Goal: Information Seeking & Learning: Learn about a topic

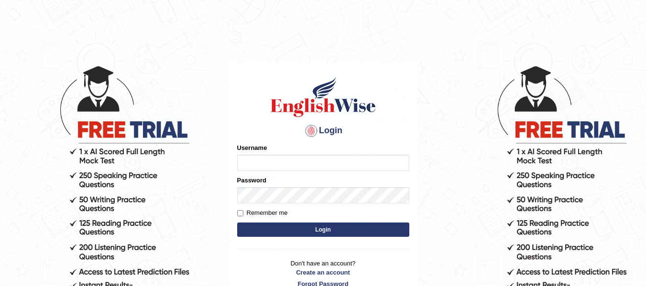
type input "Biagc"
click at [337, 229] on button "Login" at bounding box center [323, 230] width 172 height 14
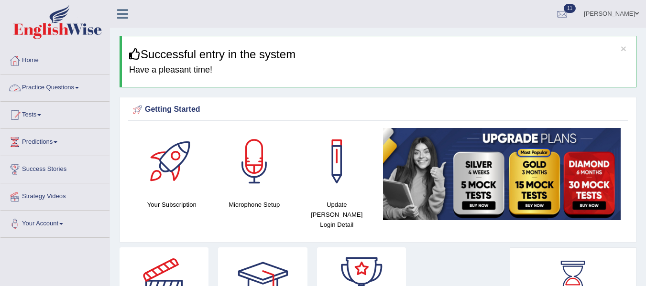
click at [66, 88] on link "Practice Questions" at bounding box center [54, 87] width 109 height 24
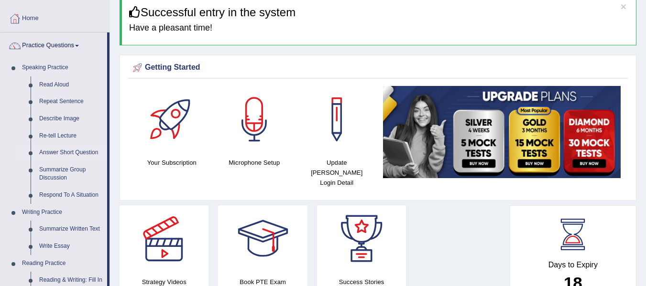
scroll to position [43, 0]
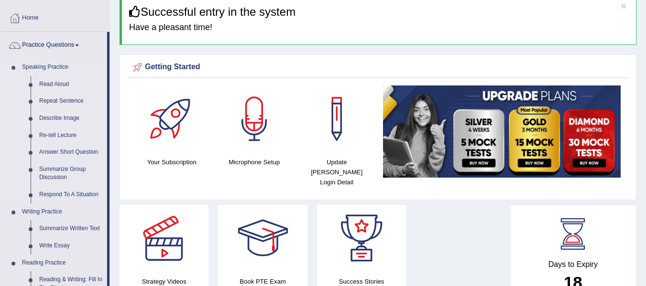
click at [69, 119] on link "Describe Image" at bounding box center [71, 118] width 72 height 17
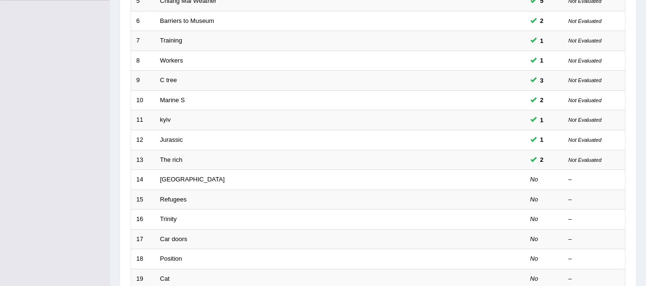
scroll to position [239, 0]
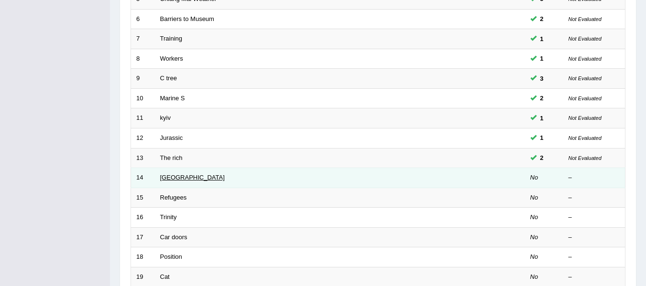
click at [169, 181] on link "Laos" at bounding box center [192, 177] width 65 height 7
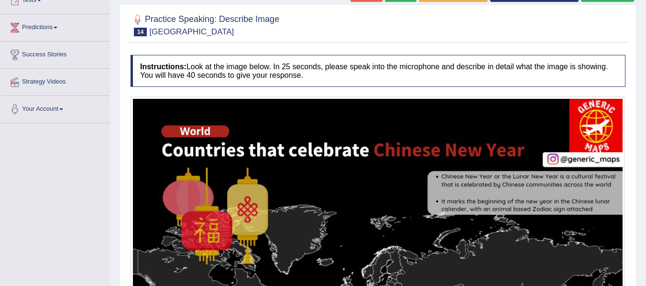
scroll to position [114, 0]
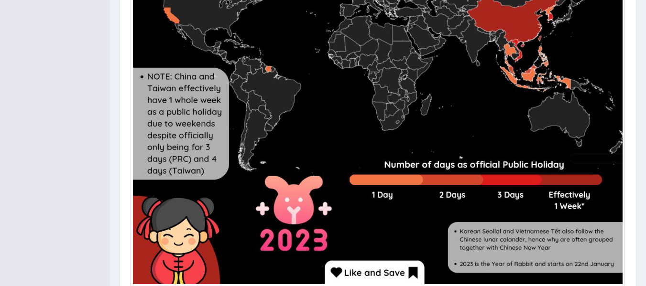
scroll to position [493, 0]
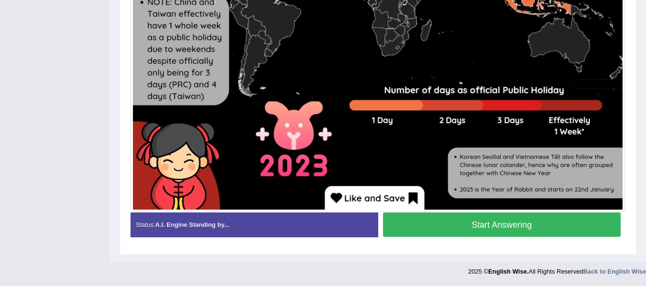
click at [425, 231] on button "Start Answering" at bounding box center [502, 225] width 238 height 24
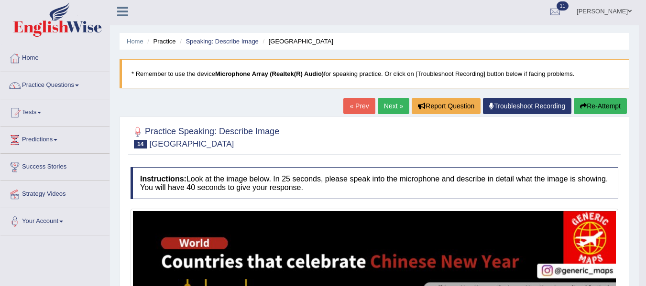
scroll to position [0, 0]
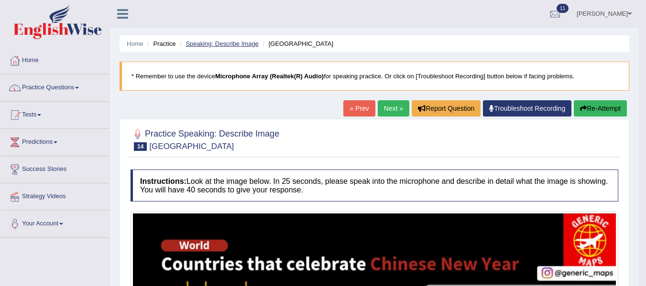
click at [235, 44] on link "Speaking: Describe Image" at bounding box center [221, 43] width 73 height 7
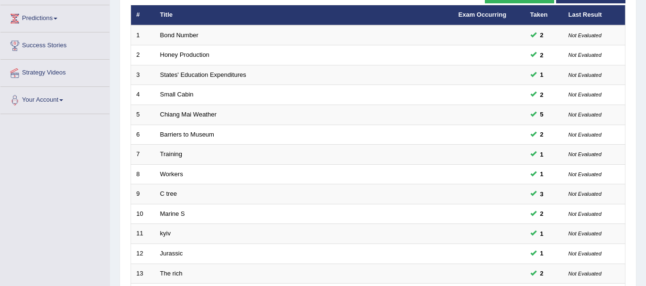
scroll to position [121, 0]
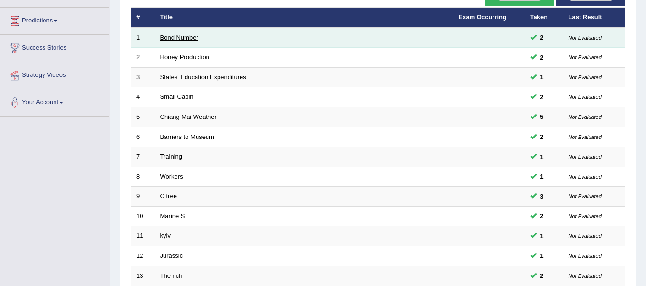
click at [193, 34] on link "Bond Number" at bounding box center [179, 37] width 38 height 7
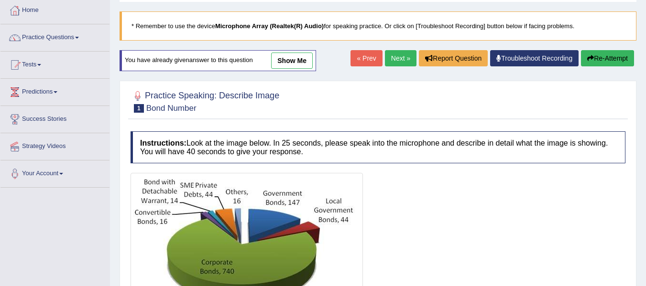
scroll to position [47, 0]
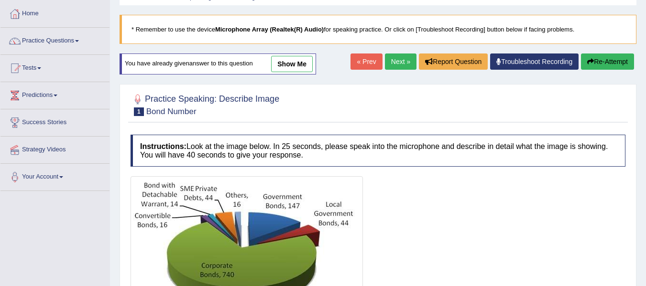
click at [394, 59] on link "Next »" at bounding box center [401, 62] width 32 height 16
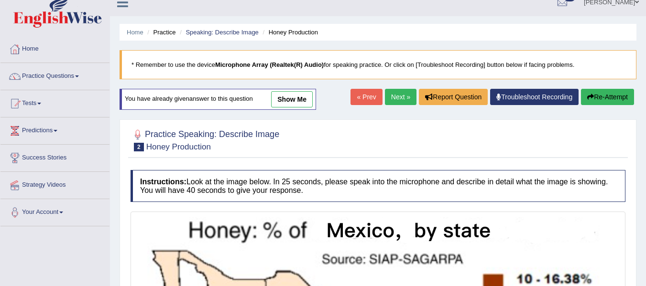
scroll to position [11, 0]
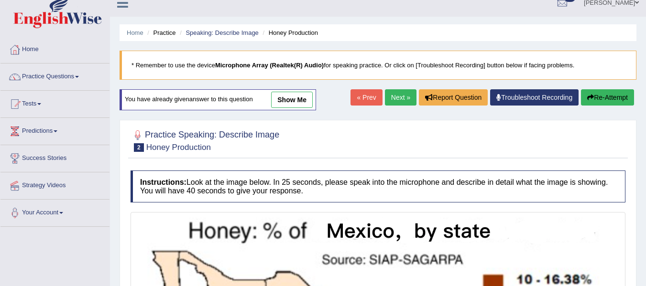
click at [397, 97] on link "Next »" at bounding box center [401, 97] width 32 height 16
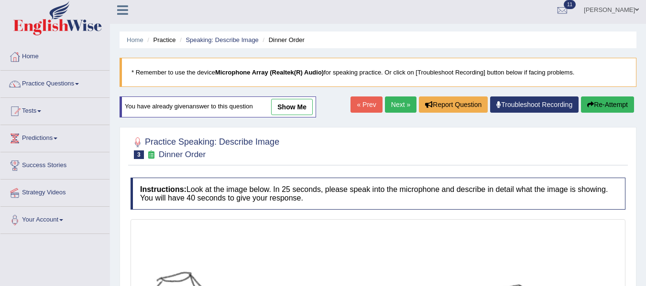
scroll to position [2, 0]
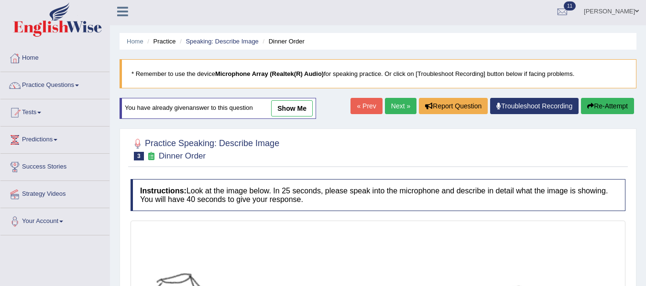
click at [397, 104] on link "Next »" at bounding box center [401, 106] width 32 height 16
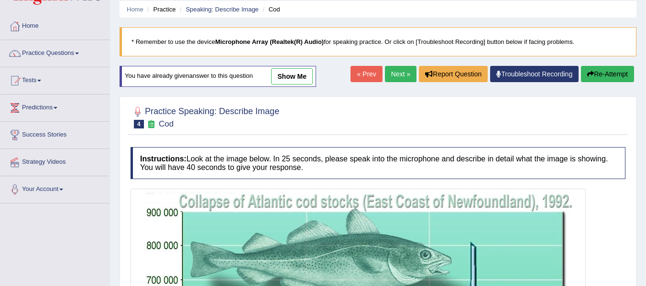
scroll to position [34, 0]
click at [401, 77] on link "Next »" at bounding box center [401, 74] width 32 height 16
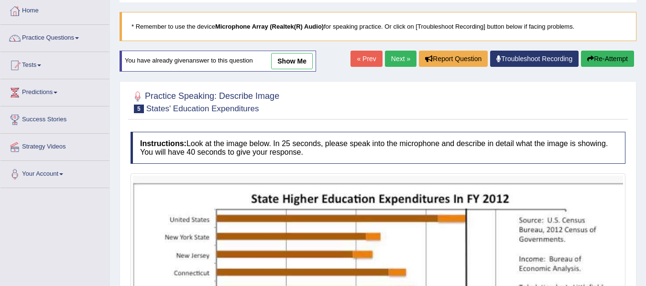
scroll to position [47, 0]
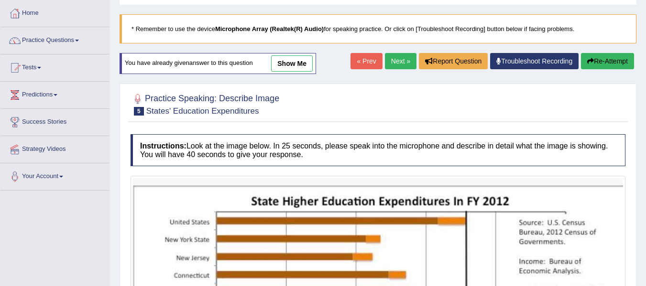
click at [401, 65] on link "Next »" at bounding box center [401, 61] width 32 height 16
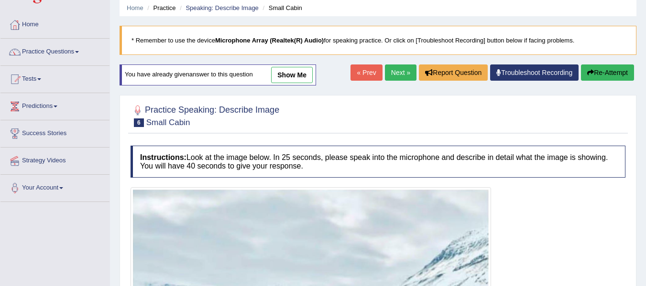
scroll to position [35, 0]
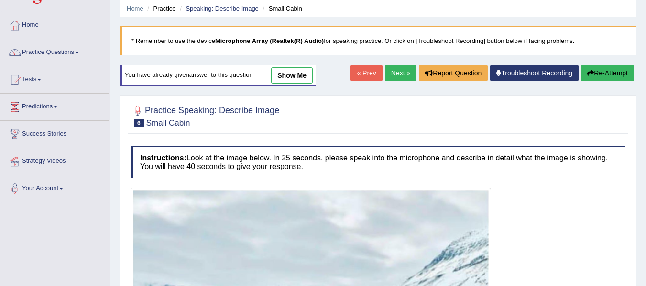
click at [398, 76] on link "Next »" at bounding box center [401, 73] width 32 height 16
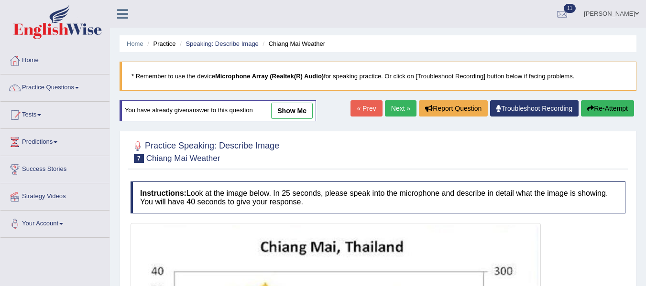
click at [397, 108] on link "Next »" at bounding box center [401, 108] width 32 height 16
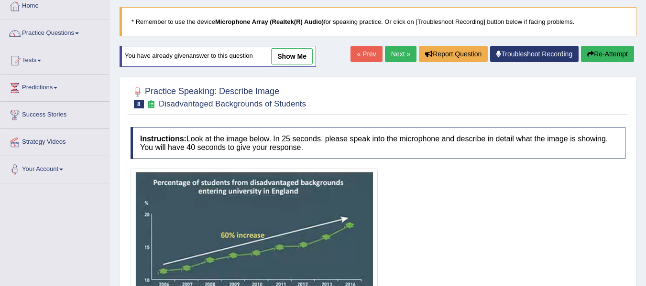
scroll to position [55, 0]
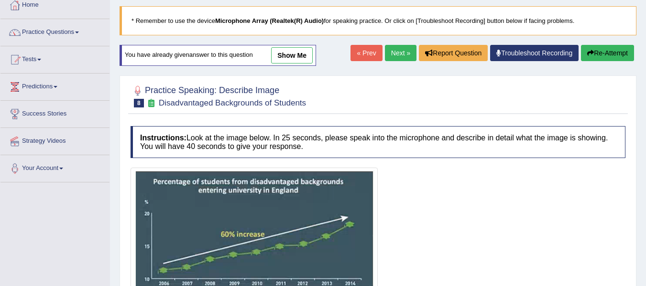
click at [394, 50] on link "Next »" at bounding box center [401, 53] width 32 height 16
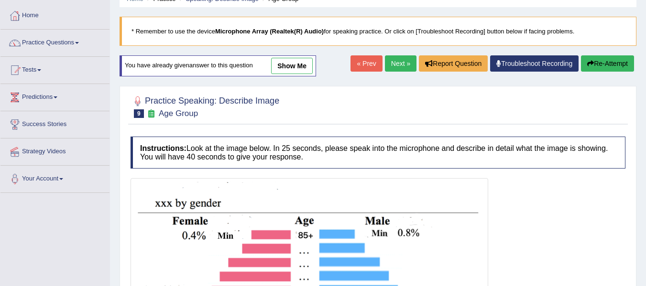
scroll to position [44, 0]
click at [394, 64] on link "Next »" at bounding box center [401, 64] width 32 height 16
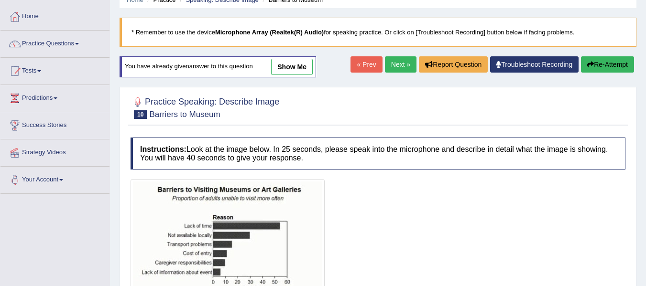
scroll to position [40, 0]
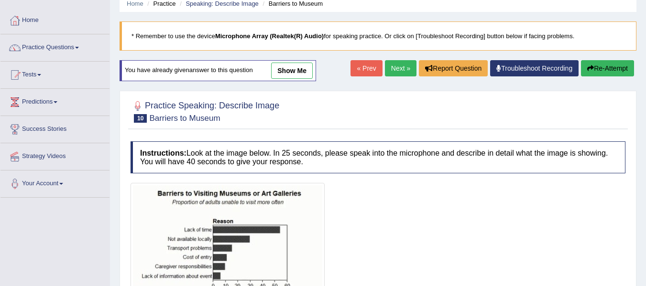
click at [394, 64] on link "Next »" at bounding box center [401, 68] width 32 height 16
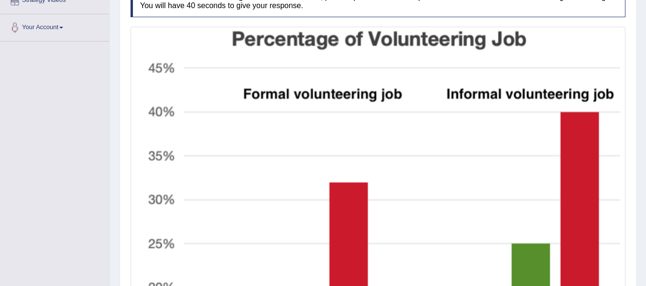
scroll to position [87, 0]
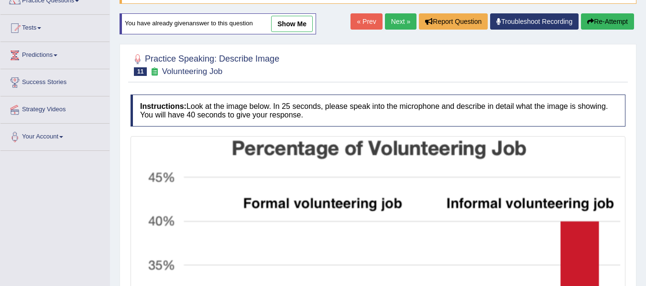
click at [399, 20] on link "Next »" at bounding box center [401, 21] width 32 height 16
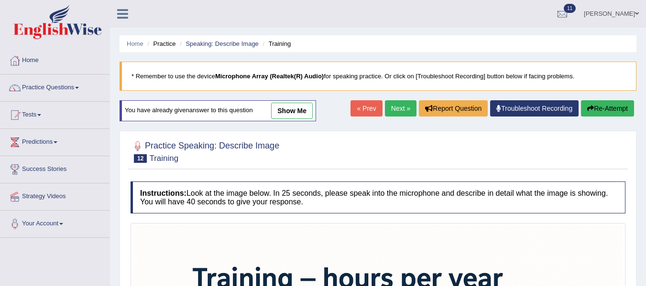
click at [390, 109] on link "Next »" at bounding box center [401, 108] width 32 height 16
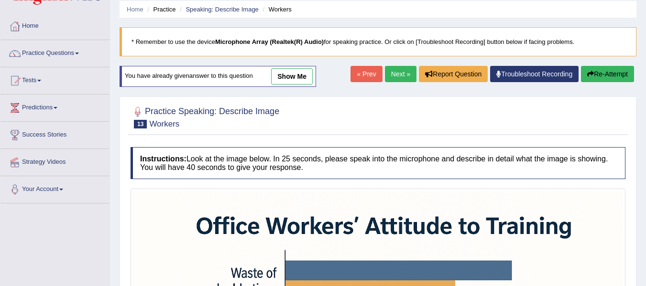
scroll to position [34, 0]
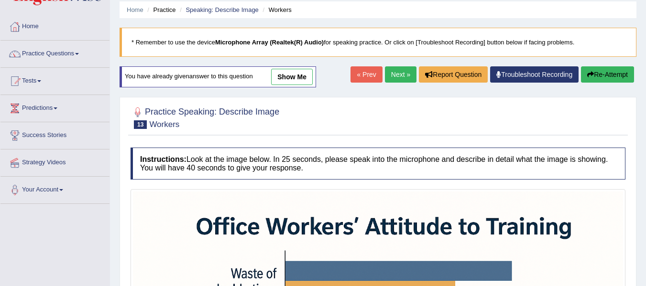
click at [402, 73] on link "Next »" at bounding box center [401, 74] width 32 height 16
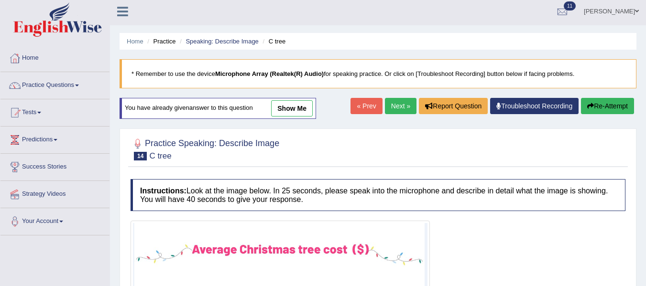
scroll to position [2, 0]
click at [394, 107] on link "Next »" at bounding box center [401, 106] width 32 height 16
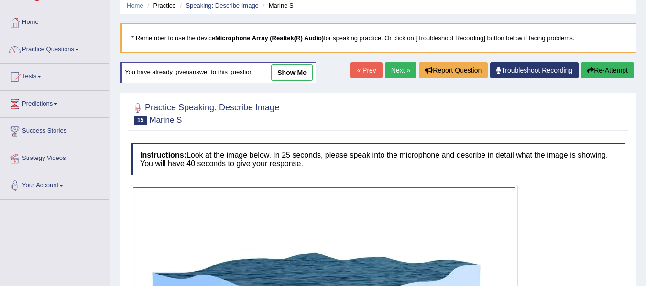
scroll to position [38, 0]
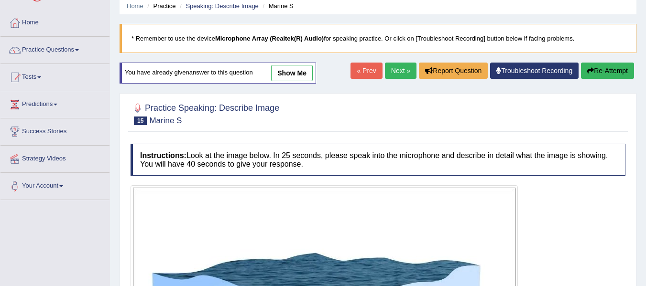
click at [400, 70] on link "Next »" at bounding box center [401, 71] width 32 height 16
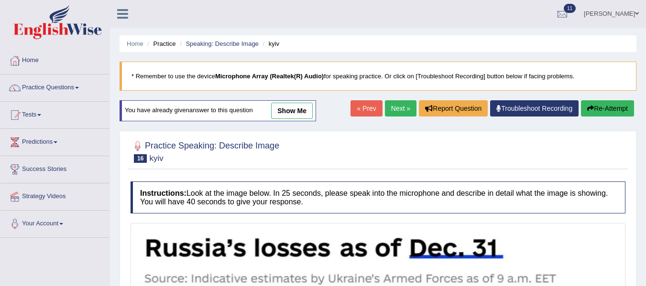
click at [393, 112] on link "Next »" at bounding box center [401, 108] width 32 height 16
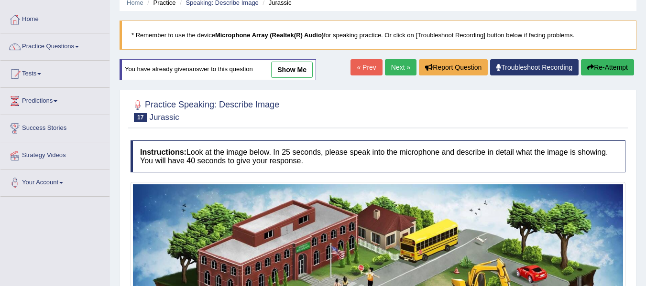
scroll to position [26, 0]
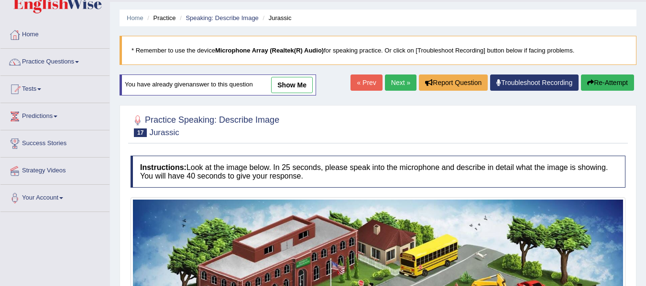
click at [397, 85] on link "Next »" at bounding box center [401, 83] width 32 height 16
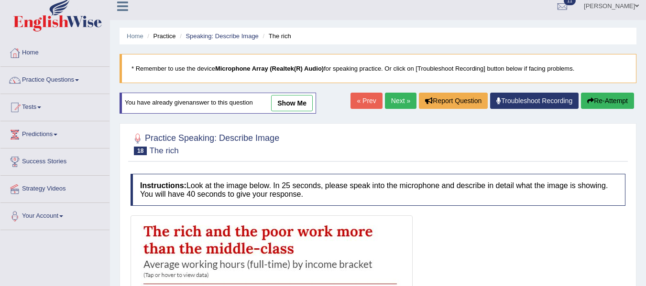
scroll to position [7, 0]
click at [395, 101] on link "Next »" at bounding box center [401, 101] width 32 height 16
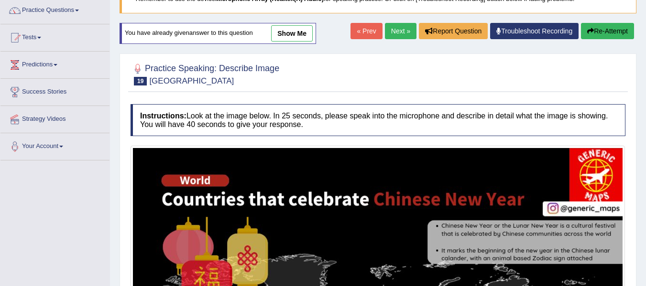
scroll to position [68, 0]
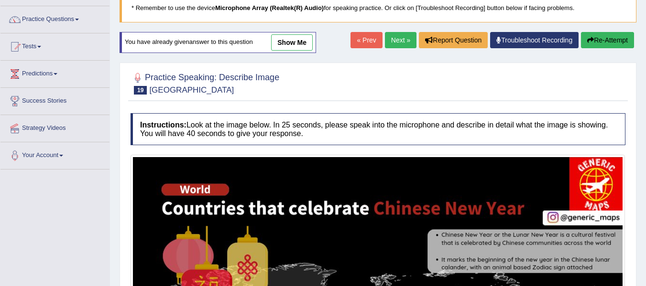
click at [400, 40] on link "Next »" at bounding box center [401, 40] width 32 height 16
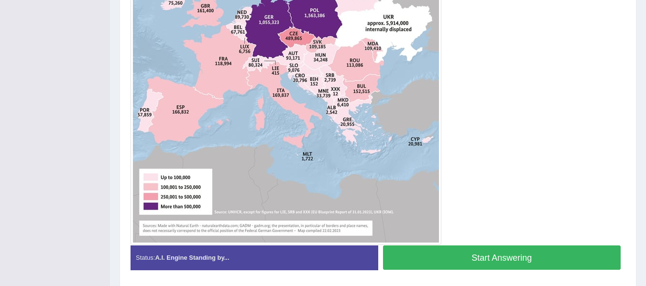
scroll to position [402, 0]
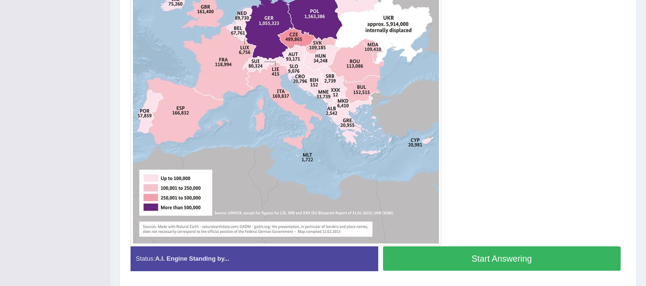
drag, startPoint x: 0, startPoint y: 0, endPoint x: 400, endPoint y: 40, distance: 401.5
click at [400, 40] on img at bounding box center [286, 27] width 306 height 432
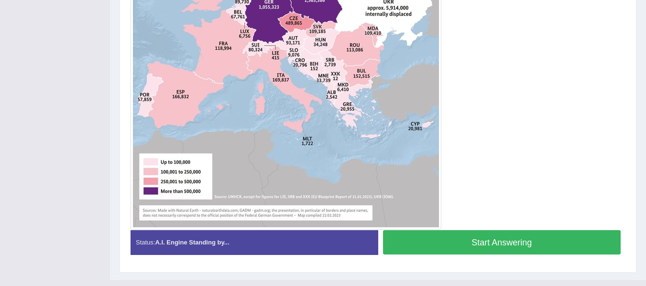
scroll to position [432, 0]
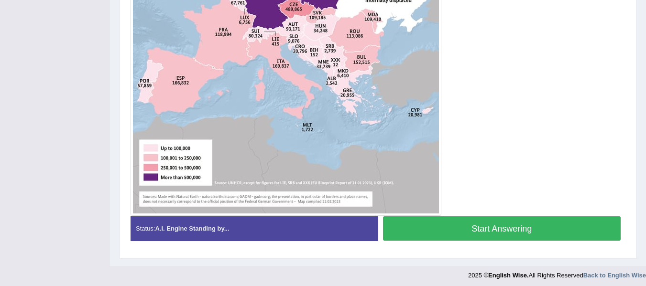
click at [438, 230] on button "Start Answering" at bounding box center [502, 228] width 238 height 24
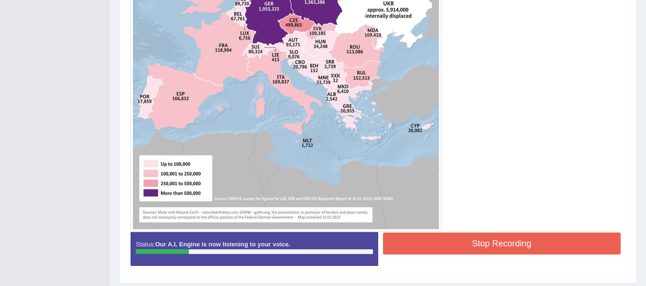
scroll to position [417, 0]
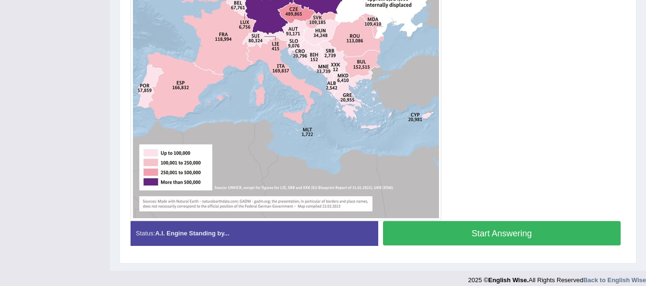
scroll to position [436, 0]
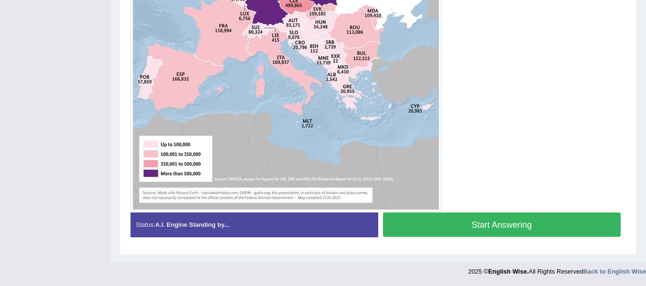
click at [436, 227] on button "Start Answering" at bounding box center [502, 225] width 238 height 24
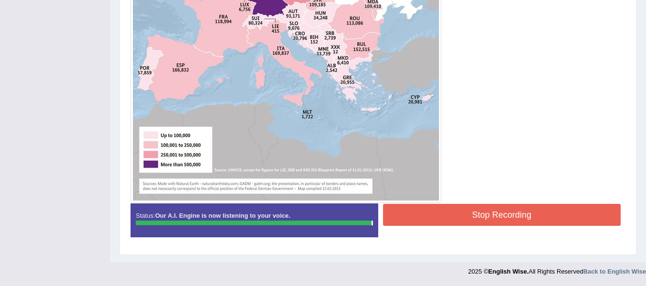
scroll to position [414, 0]
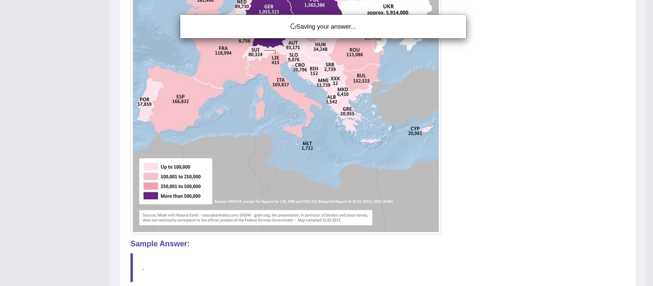
click at [462, 165] on div "Saving your answer..." at bounding box center [326, 143] width 653 height 286
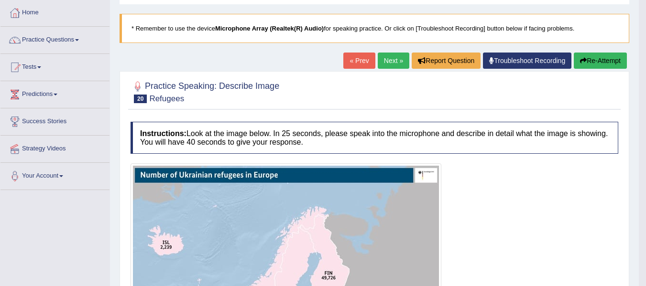
scroll to position [47, 0]
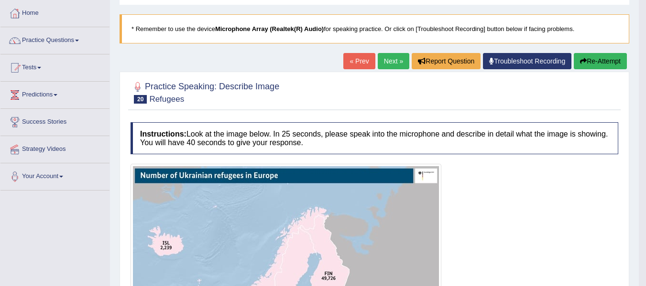
click at [608, 61] on button "Re-Attempt" at bounding box center [599, 61] width 53 height 16
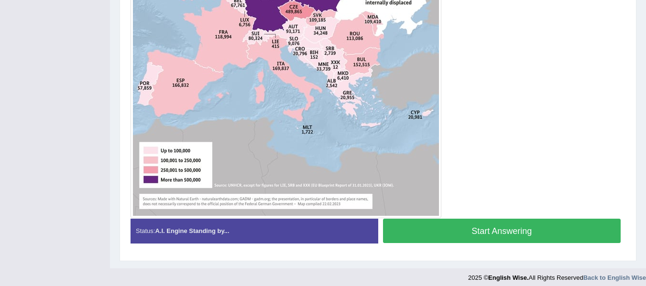
scroll to position [443, 0]
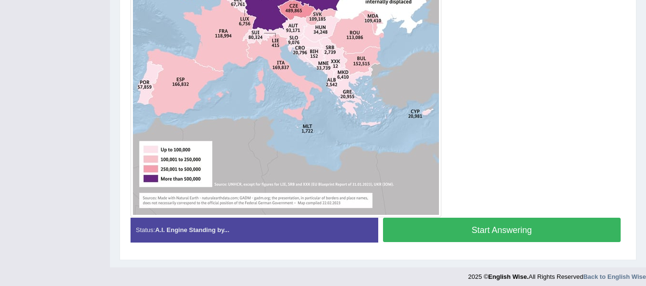
click at [494, 233] on button "Start Answering" at bounding box center [502, 230] width 238 height 24
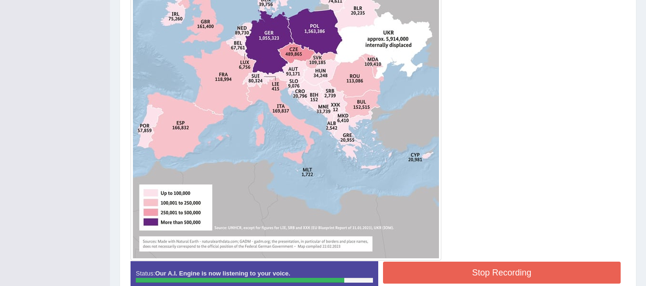
scroll to position [450, 0]
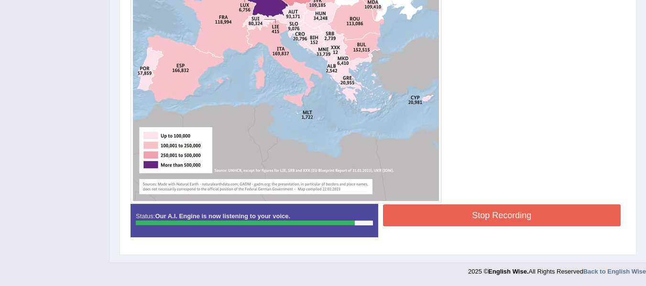
click at [495, 215] on button "Stop Recording" at bounding box center [502, 216] width 238 height 22
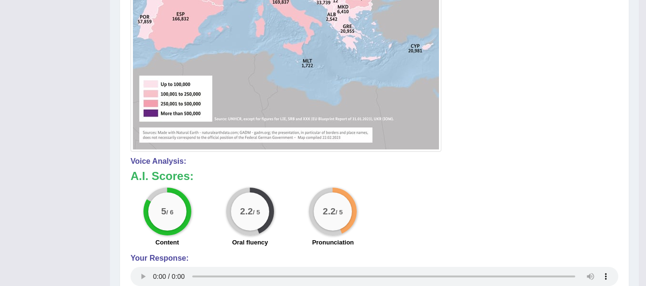
scroll to position [503, 0]
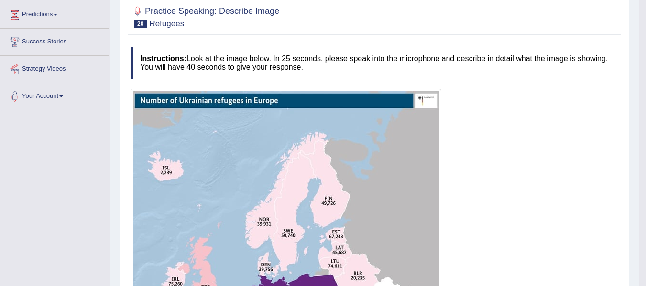
scroll to position [127, 0]
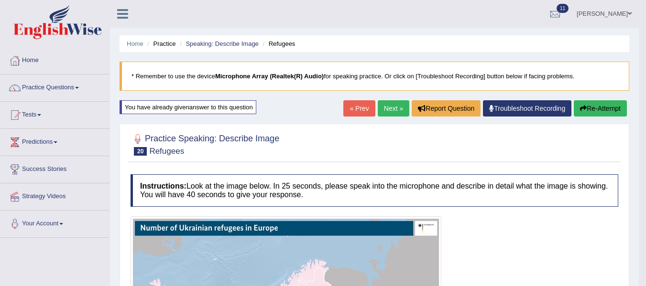
click at [594, 107] on button "Re-Attempt" at bounding box center [599, 108] width 53 height 16
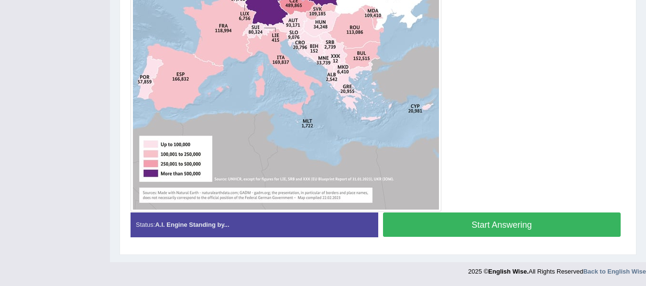
scroll to position [448, 0]
click at [468, 229] on button "Start Answering" at bounding box center [502, 225] width 238 height 24
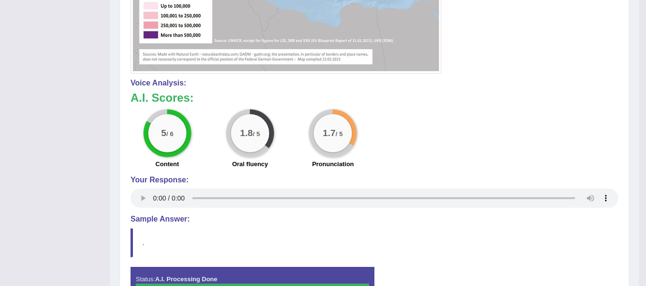
scroll to position [581, 0]
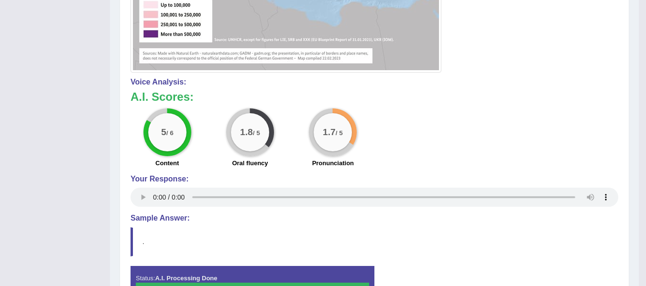
click at [525, 166] on div "5 / 6 Content 1.8 / 5 Oral fluency 1.7 / 5 Pronunciation" at bounding box center [374, 139] width 497 height 62
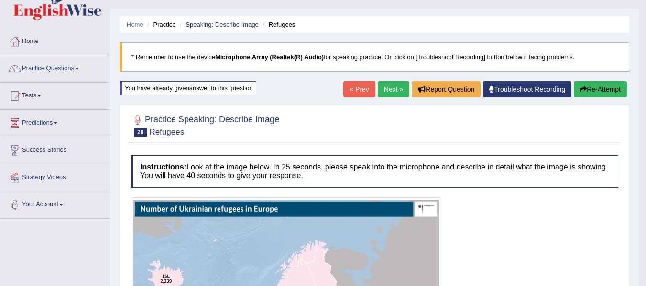
scroll to position [0, 0]
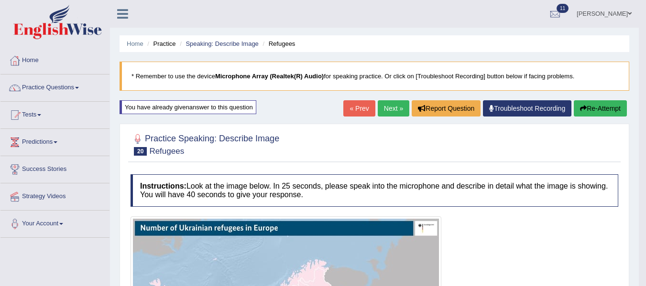
click at [392, 111] on link "Next »" at bounding box center [394, 108] width 32 height 16
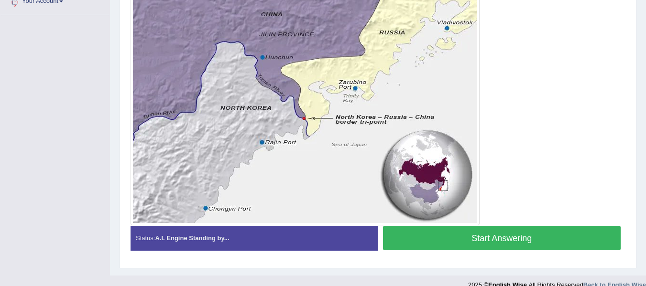
scroll to position [236, 0]
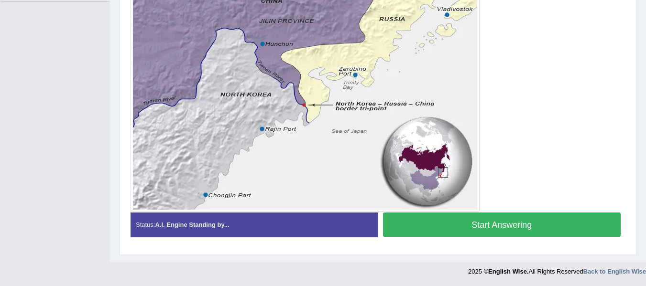
click at [470, 268] on div "2025 © English Wise. All Rights Reserved Back to English Wise" at bounding box center [557, 269] width 178 height 14
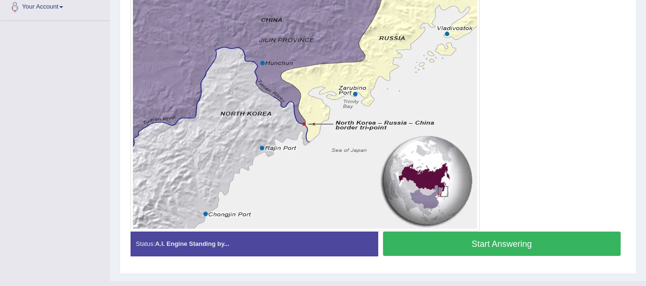
scroll to position [216, 0]
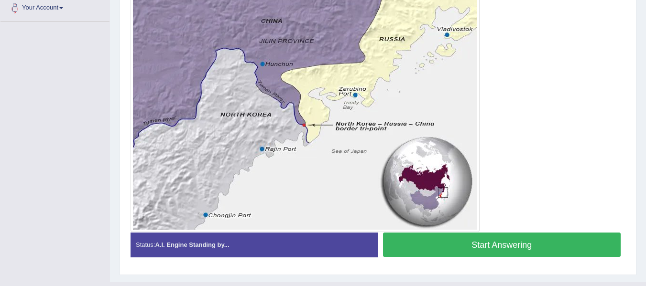
click at [470, 268] on div "Instructions: Look at the image below. In 25 seconds, please speak into the mic…" at bounding box center [377, 109] width 499 height 321
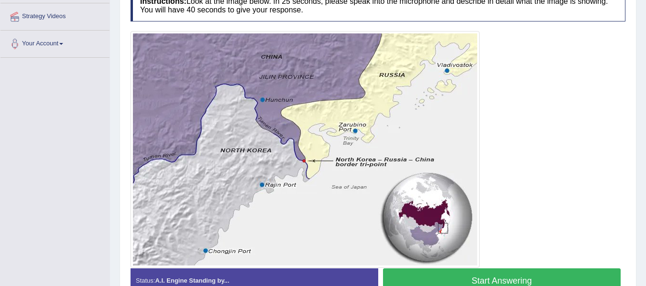
scroll to position [194, 0]
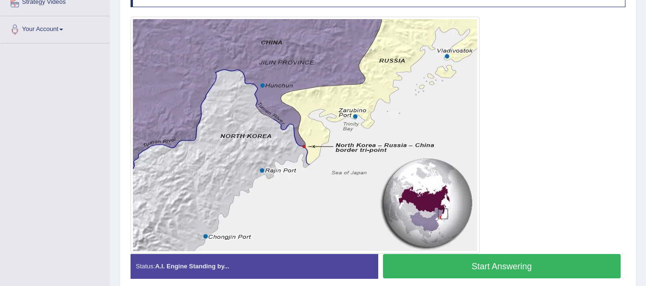
click at [470, 268] on button "Start Answering" at bounding box center [502, 266] width 238 height 24
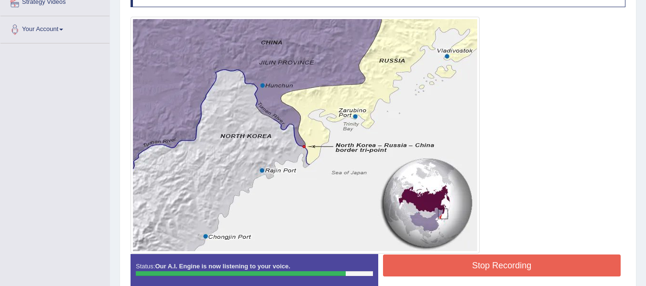
click at [470, 268] on button "Stop Recording" at bounding box center [502, 266] width 238 height 22
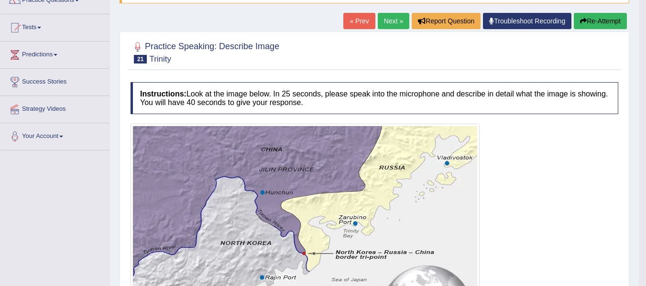
scroll to position [77, 0]
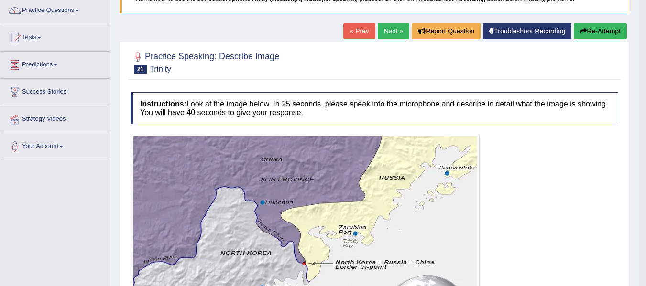
click at [599, 34] on button "Re-Attempt" at bounding box center [599, 31] width 53 height 16
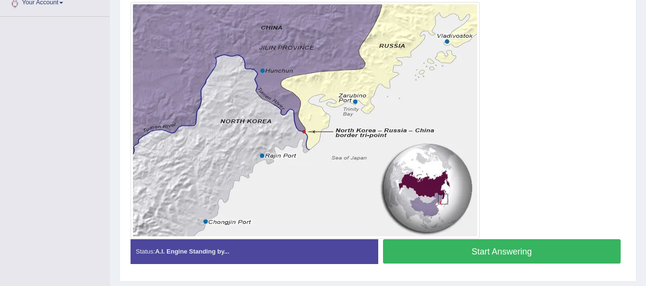
click at [511, 254] on button "Start Answering" at bounding box center [502, 251] width 238 height 24
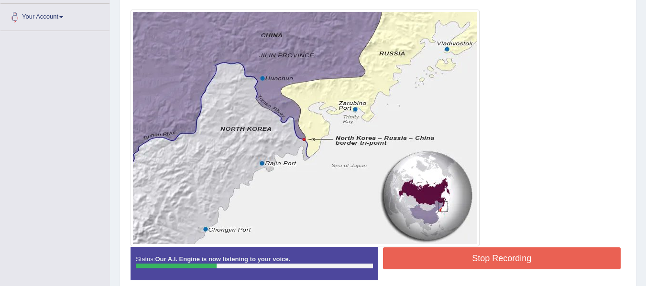
scroll to position [207, 0]
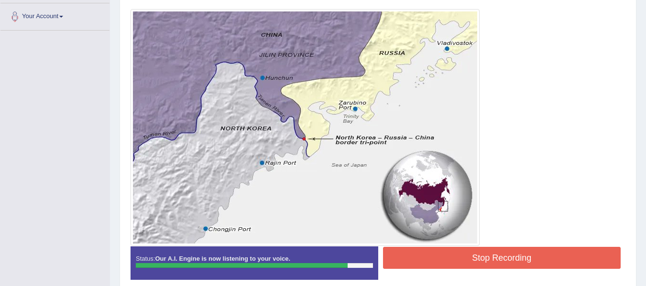
click at [515, 258] on button "Stop Recording" at bounding box center [502, 258] width 238 height 22
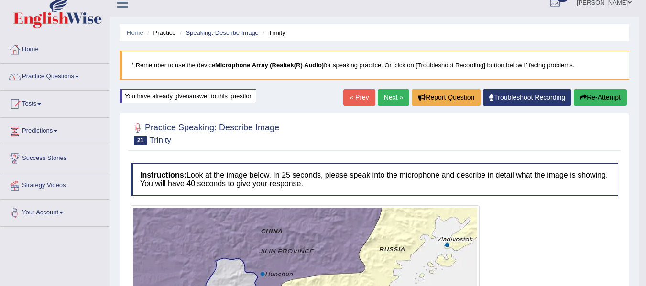
scroll to position [11, 0]
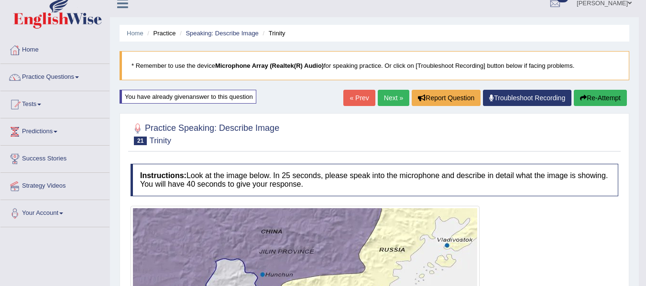
click at [388, 96] on link "Next »" at bounding box center [394, 98] width 32 height 16
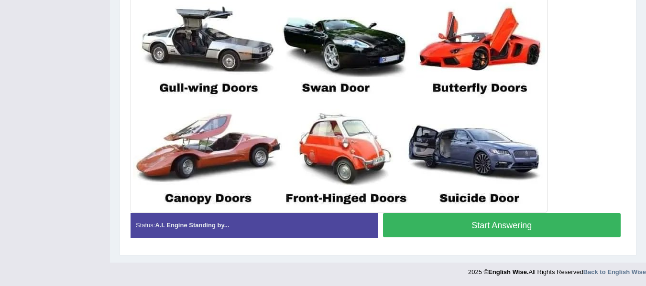
scroll to position [364, 0]
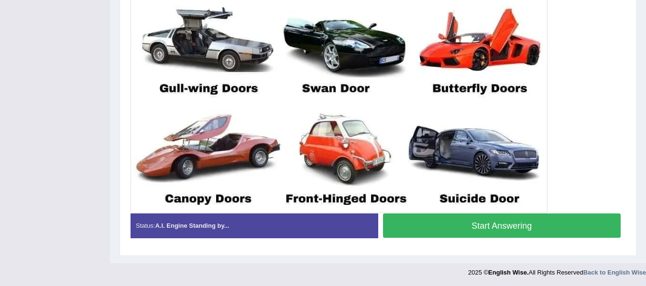
click at [429, 228] on button "Start Answering" at bounding box center [502, 226] width 238 height 24
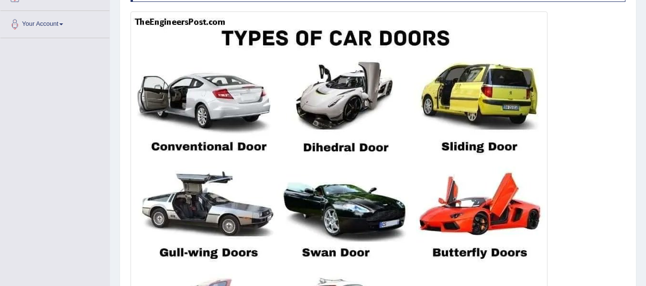
scroll to position [199, 0]
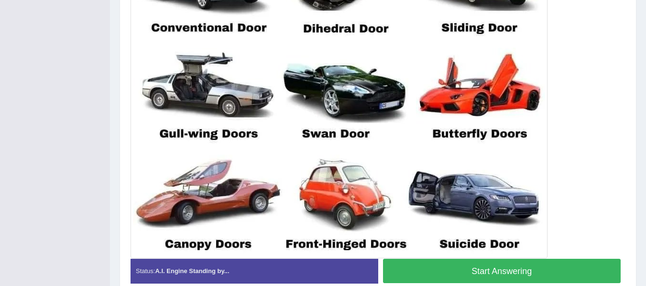
scroll to position [365, 0]
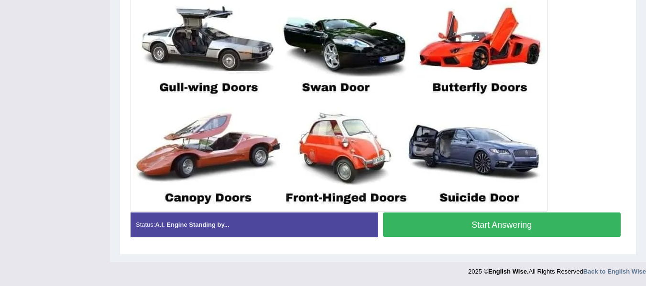
click at [438, 219] on button "Start Answering" at bounding box center [502, 225] width 238 height 24
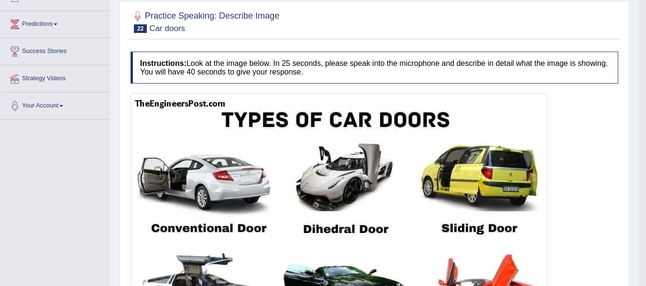
scroll to position [0, 0]
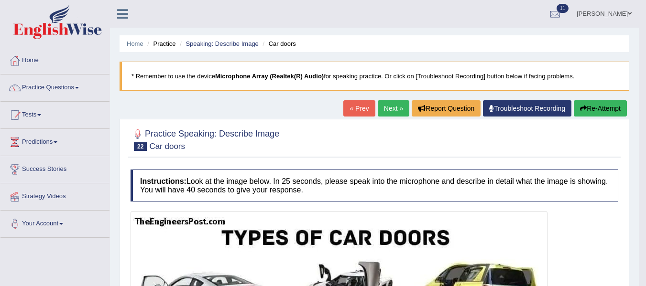
click at [601, 105] on button "Re-Attempt" at bounding box center [599, 108] width 53 height 16
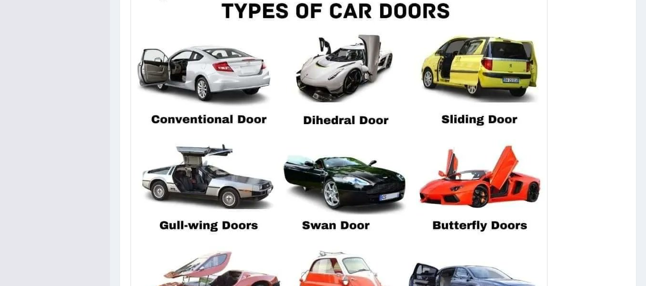
scroll to position [377, 0]
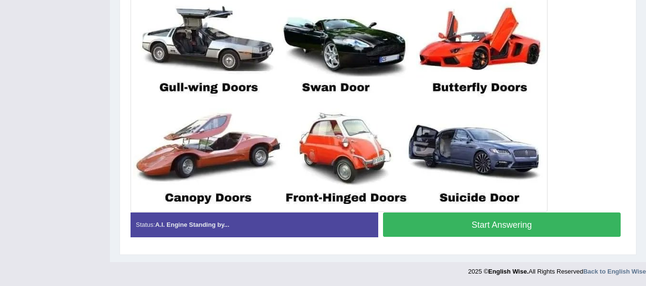
click at [447, 224] on button "Start Answering" at bounding box center [502, 225] width 238 height 24
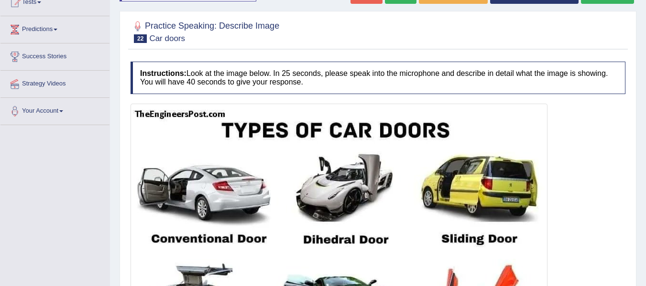
scroll to position [112, 0]
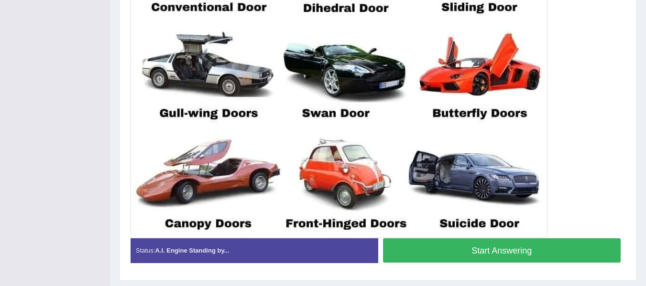
scroll to position [353, 0]
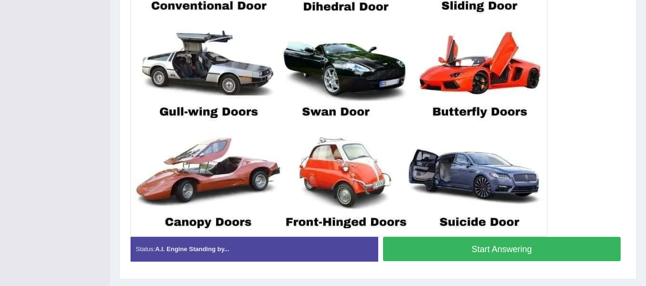
click at [428, 256] on button "Start Answering" at bounding box center [502, 249] width 238 height 24
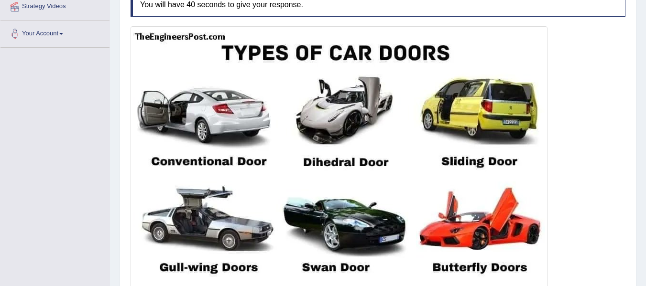
scroll to position [193, 0]
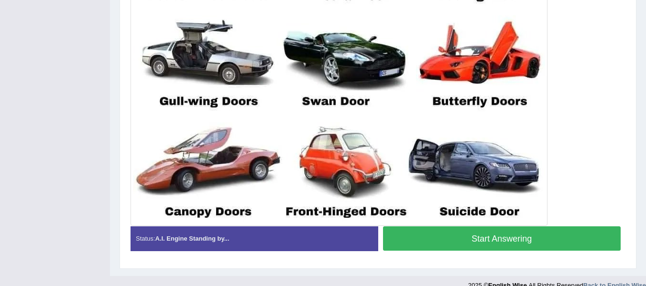
scroll to position [364, 0]
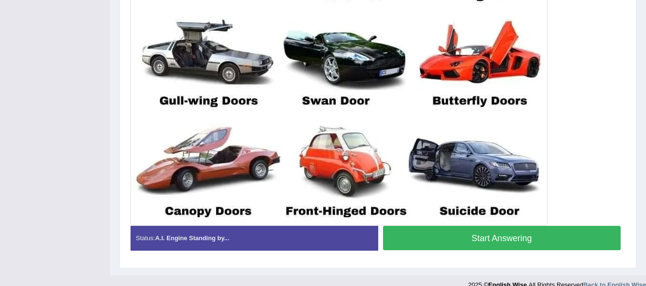
click at [407, 234] on button "Start Answering" at bounding box center [502, 238] width 238 height 24
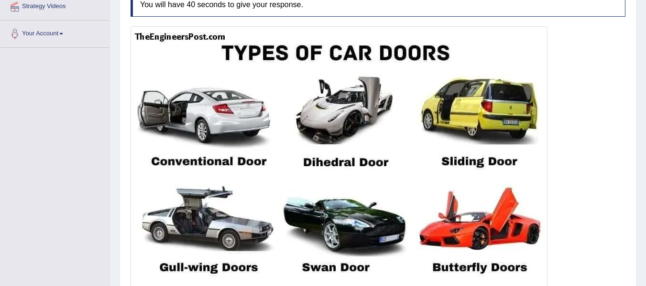
scroll to position [190, 0]
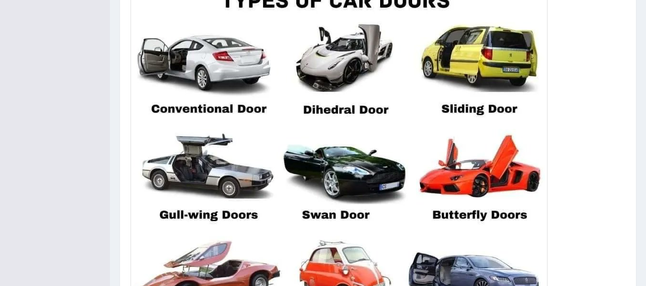
scroll to position [377, 0]
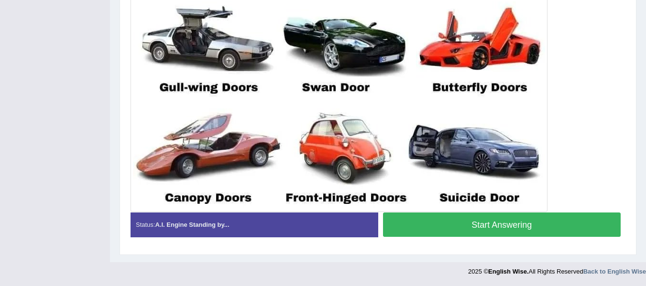
click at [441, 227] on button "Start Answering" at bounding box center [502, 225] width 238 height 24
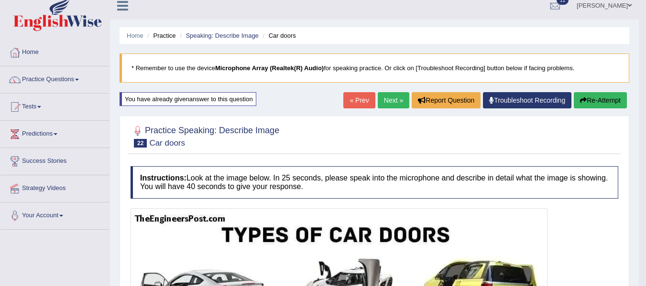
scroll to position [8, 0]
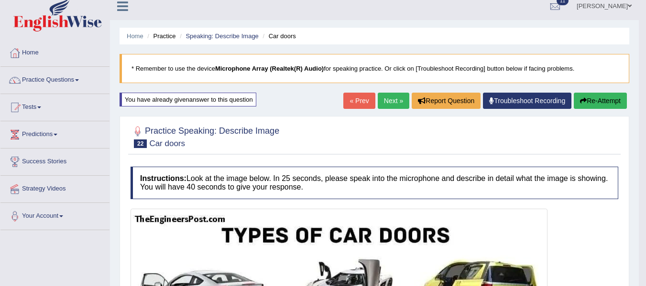
click at [592, 103] on button "Re-Attempt" at bounding box center [599, 101] width 53 height 16
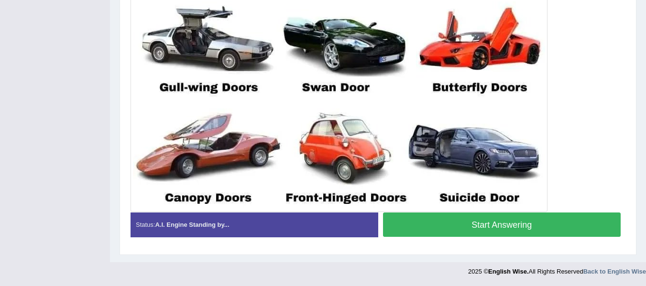
click at [540, 218] on button "Start Answering" at bounding box center [502, 225] width 238 height 24
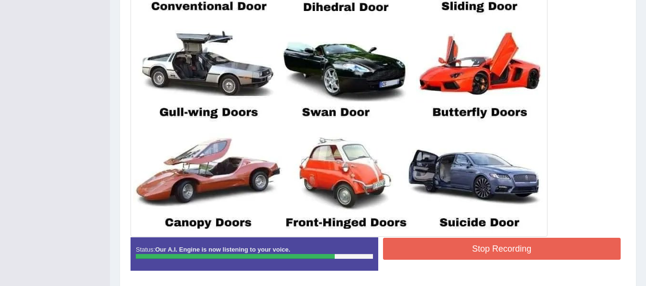
scroll to position [346, 0]
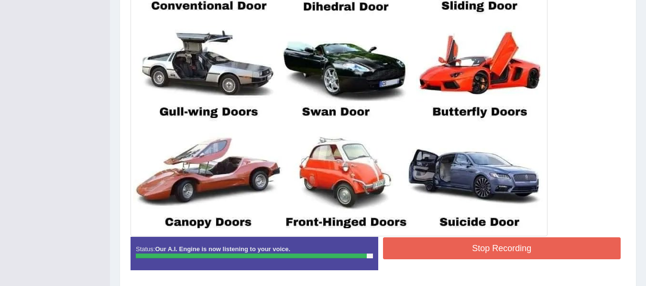
click at [445, 245] on button "Stop Recording" at bounding box center [502, 249] width 238 height 22
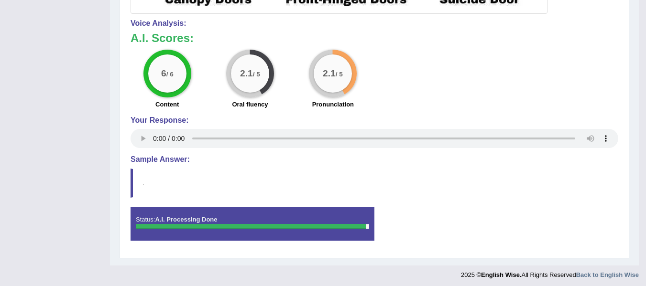
scroll to position [572, 0]
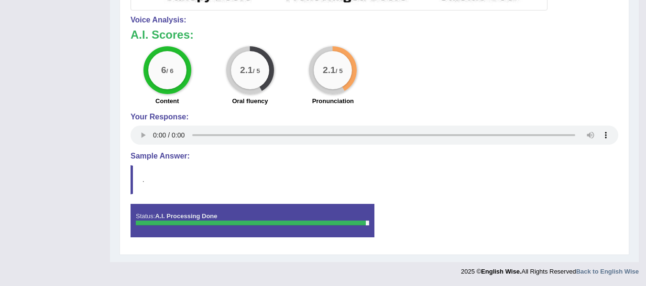
click at [259, 75] on div "2.1 / 5" at bounding box center [250, 70] width 38 height 38
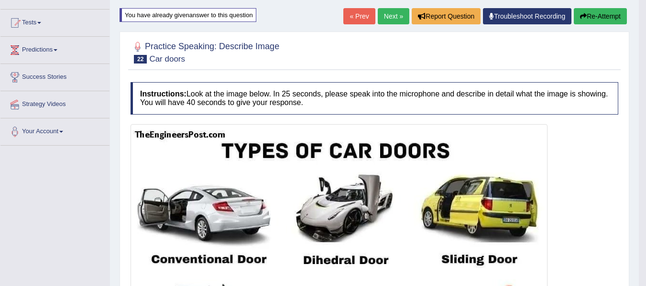
scroll to position [0, 0]
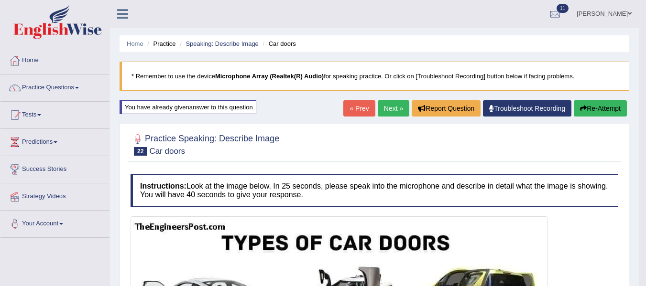
click at [392, 108] on link "Next »" at bounding box center [394, 108] width 32 height 16
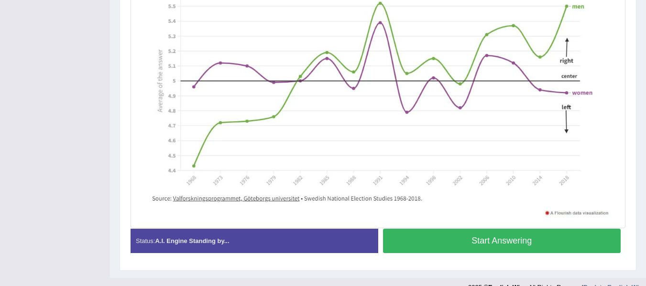
scroll to position [266, 0]
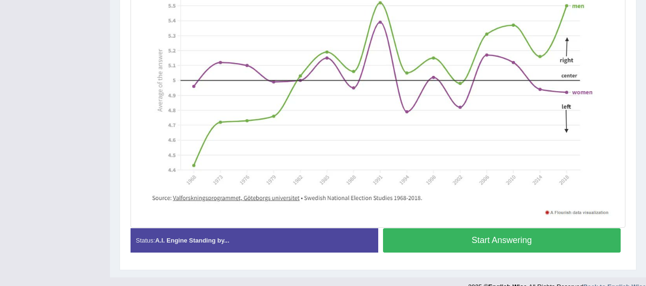
click at [441, 240] on button "Start Answering" at bounding box center [502, 240] width 238 height 24
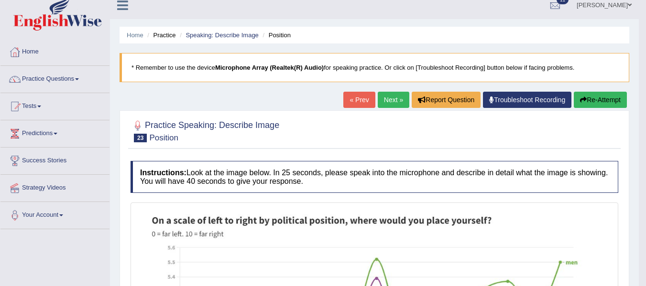
scroll to position [0, 0]
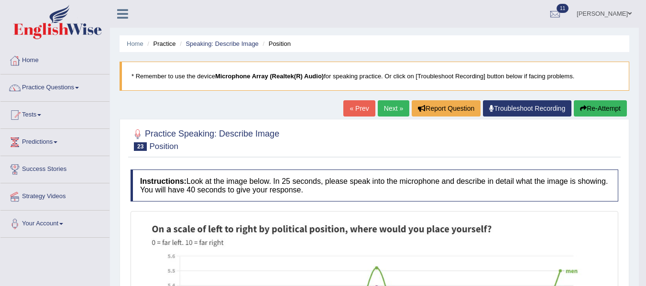
click at [594, 109] on button "Re-Attempt" at bounding box center [599, 108] width 53 height 16
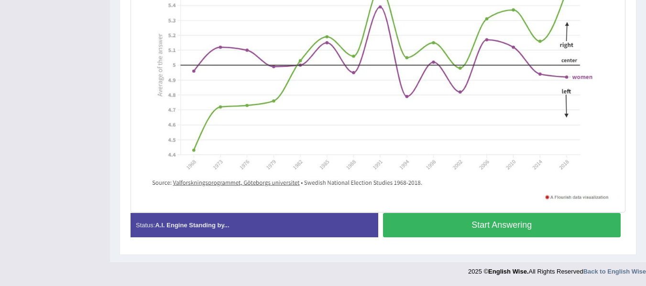
click at [470, 220] on button "Start Answering" at bounding box center [502, 225] width 238 height 24
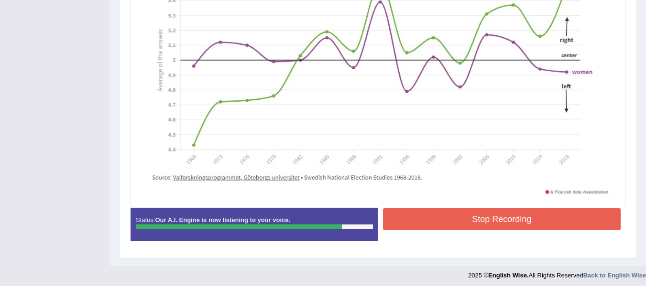
scroll to position [292, 0]
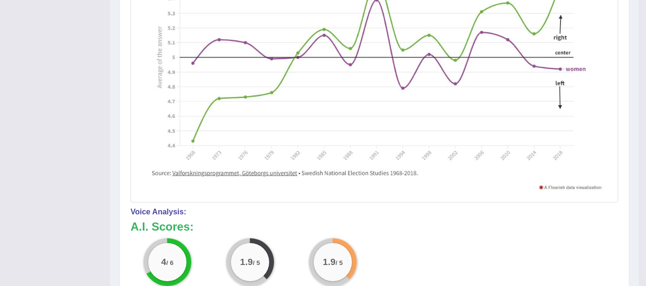
click at [458, 213] on h4 "Voice Analysis:" at bounding box center [373, 212] width 487 height 9
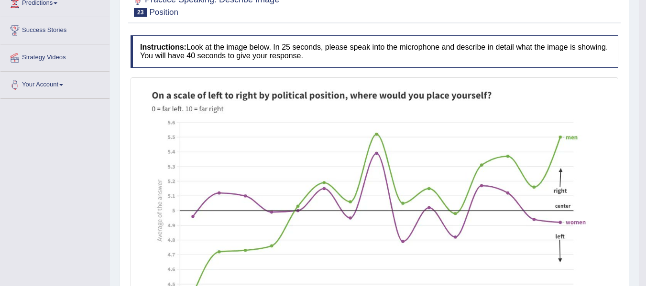
scroll to position [53, 0]
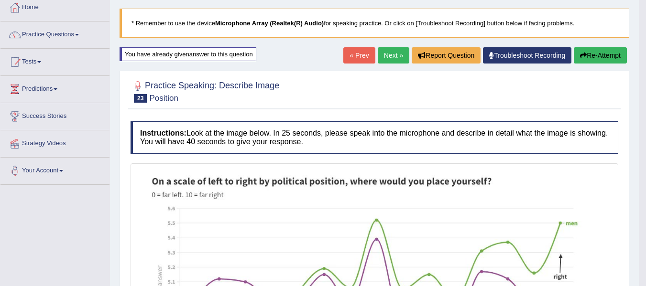
click at [382, 53] on link "Next »" at bounding box center [394, 55] width 32 height 16
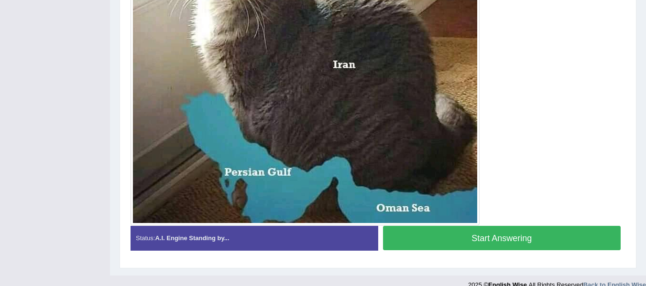
scroll to position [338, 0]
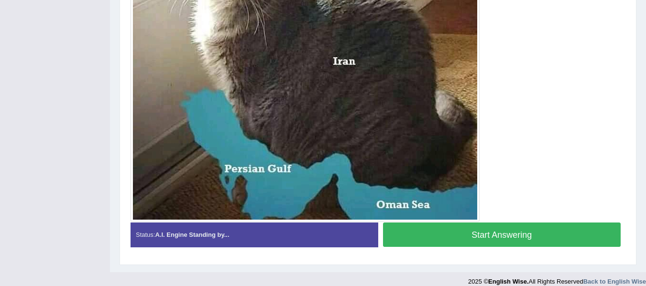
click at [516, 237] on button "Start Answering" at bounding box center [502, 235] width 238 height 24
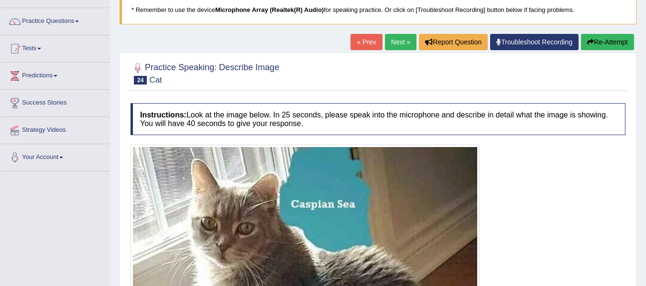
scroll to position [25, 0]
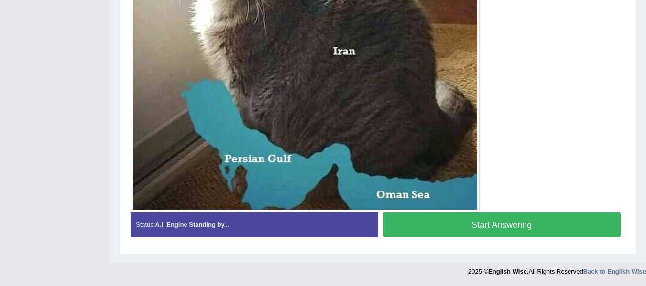
scroll to position [347, 0]
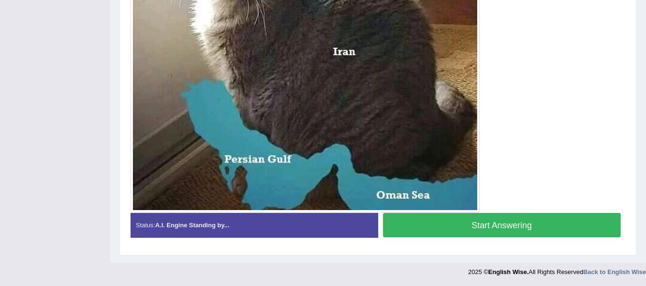
click at [505, 224] on button "Start Answering" at bounding box center [502, 225] width 238 height 24
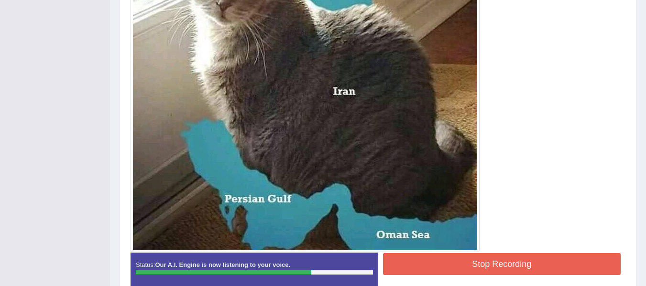
scroll to position [357, 0]
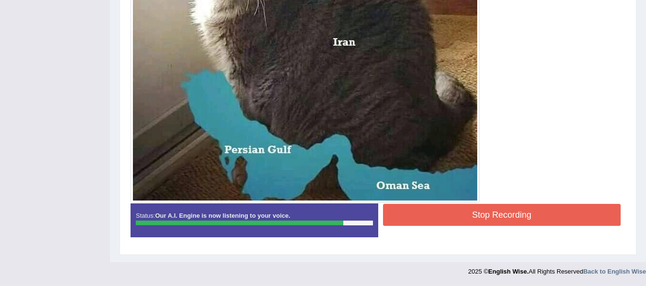
click at [503, 218] on button "Stop Recording" at bounding box center [502, 215] width 238 height 22
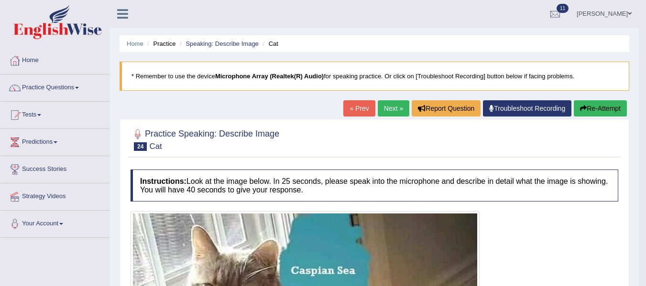
scroll to position [9, 0]
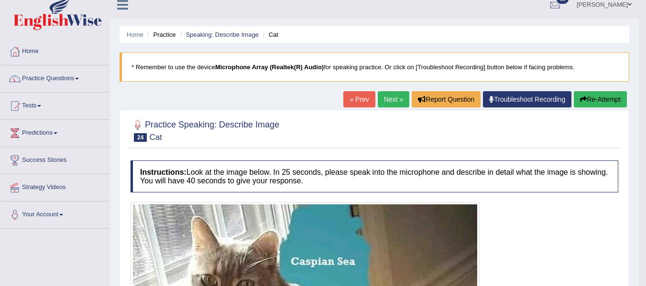
click at [598, 97] on button "Re-Attempt" at bounding box center [599, 99] width 53 height 16
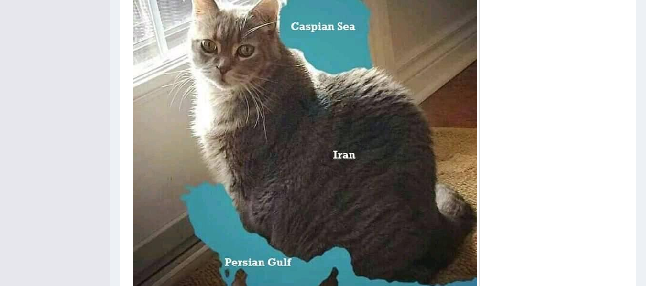
scroll to position [360, 0]
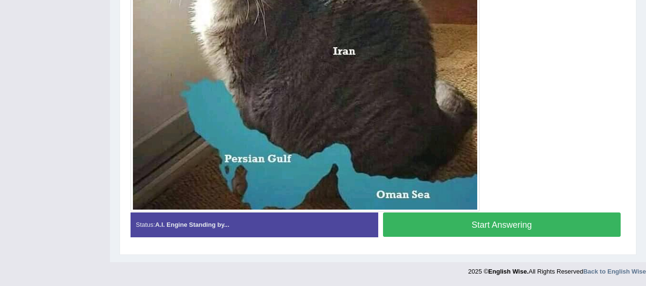
click at [529, 227] on button "Start Answering" at bounding box center [502, 225] width 238 height 24
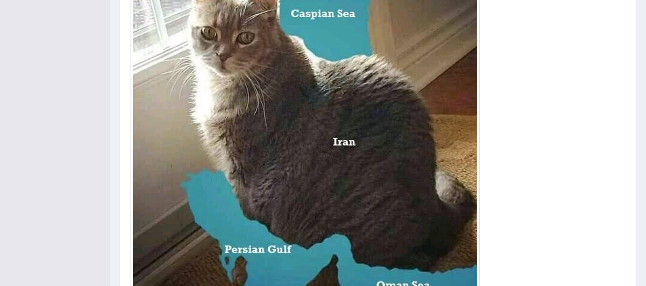
scroll to position [362, 0]
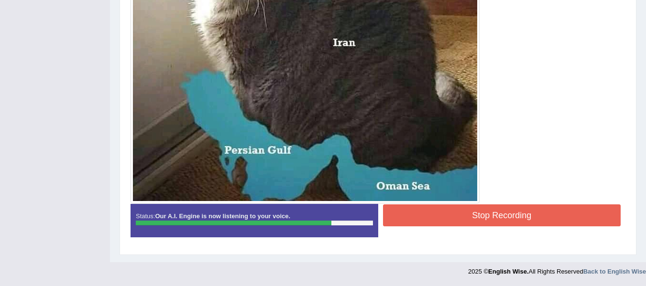
click at [493, 216] on button "Stop Recording" at bounding box center [502, 216] width 238 height 22
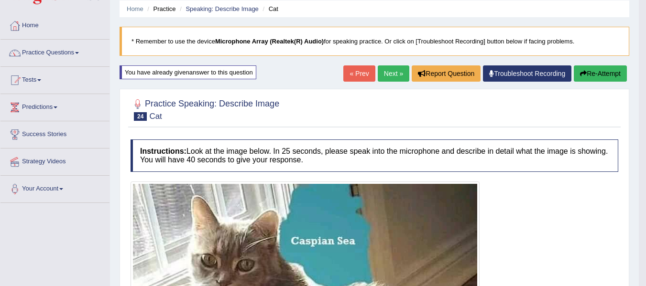
scroll to position [33, 0]
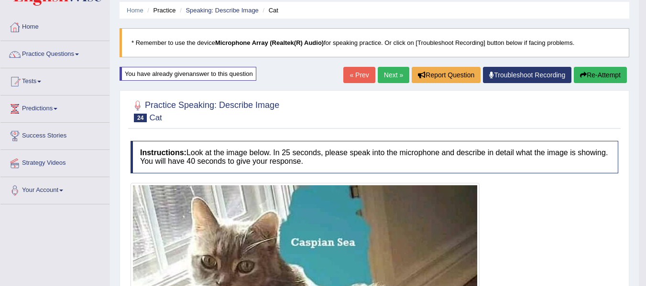
click at [391, 73] on link "Next »" at bounding box center [394, 75] width 32 height 16
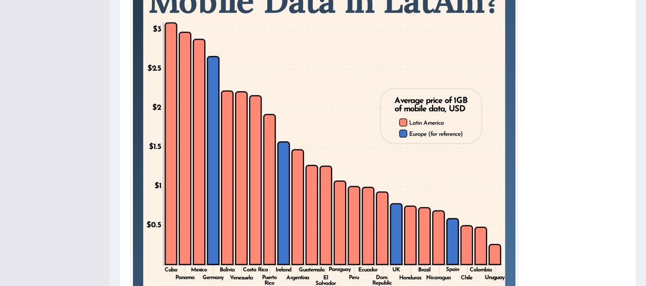
scroll to position [274, 0]
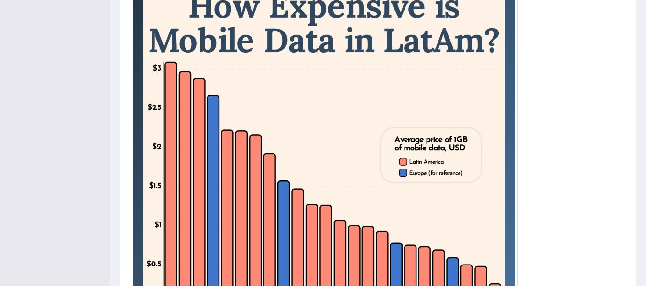
click at [514, 192] on img at bounding box center [324, 169] width 382 height 382
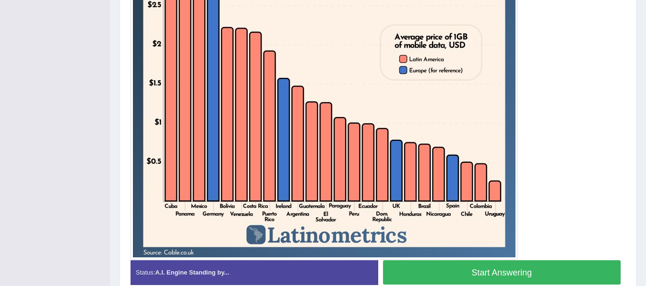
scroll to position [344, 0]
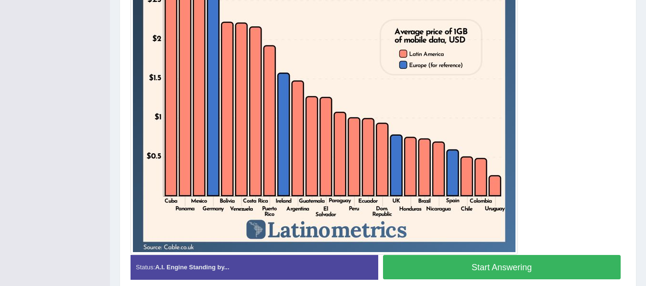
click at [501, 272] on button "Start Answering" at bounding box center [502, 267] width 238 height 24
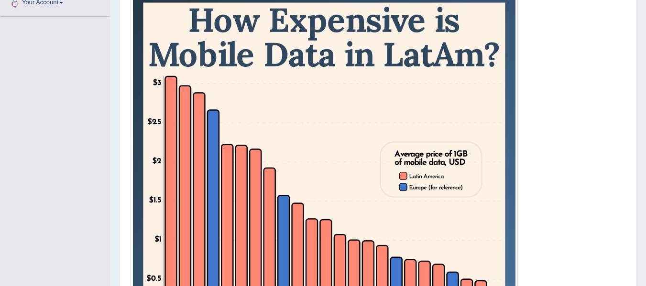
scroll to position [209, 0]
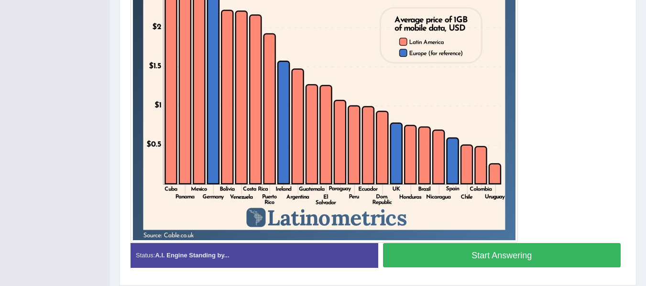
scroll to position [386, 0]
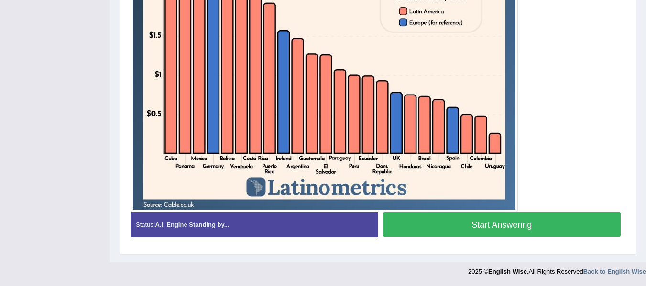
click at [525, 224] on button "Start Answering" at bounding box center [502, 225] width 238 height 24
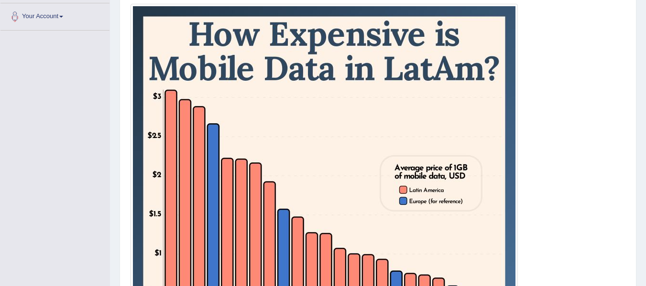
scroll to position [207, 0]
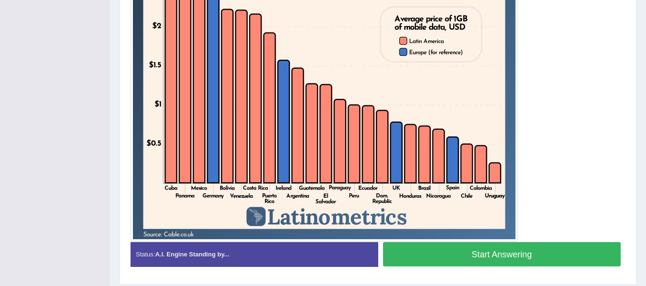
scroll to position [362, 0]
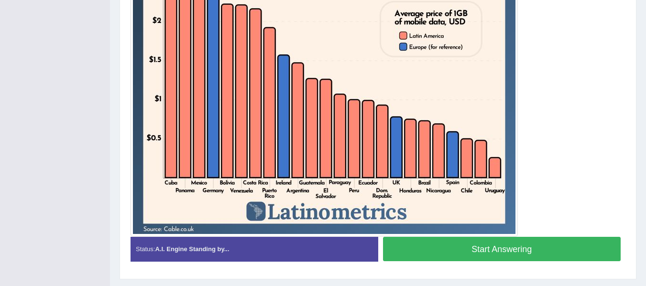
click at [507, 248] on button "Start Answering" at bounding box center [502, 249] width 238 height 24
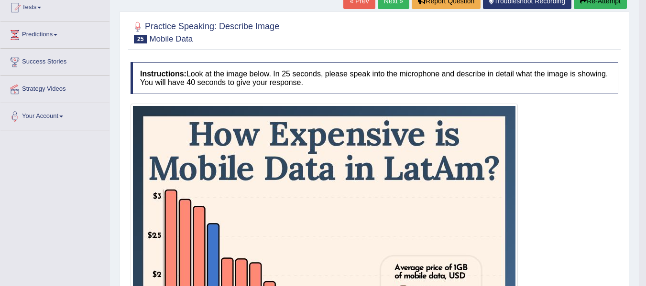
scroll to position [101, 0]
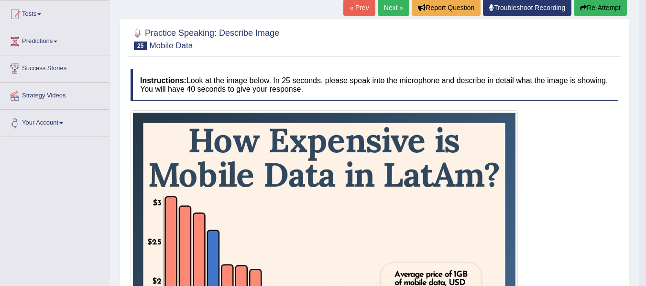
click at [606, 11] on button "Re-Attempt" at bounding box center [599, 8] width 53 height 16
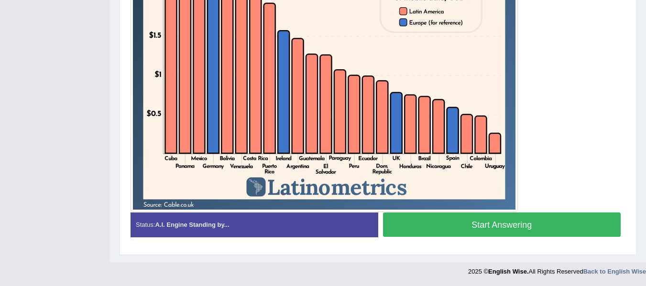
click at [546, 224] on button "Start Answering" at bounding box center [502, 225] width 238 height 24
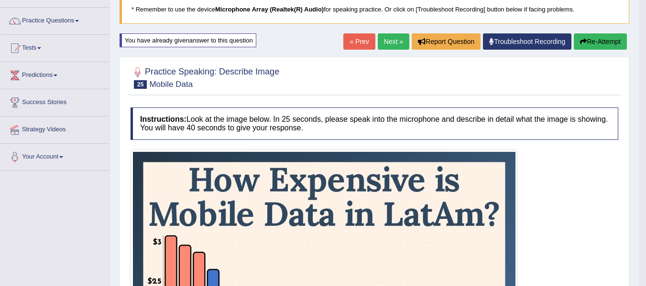
scroll to position [43, 0]
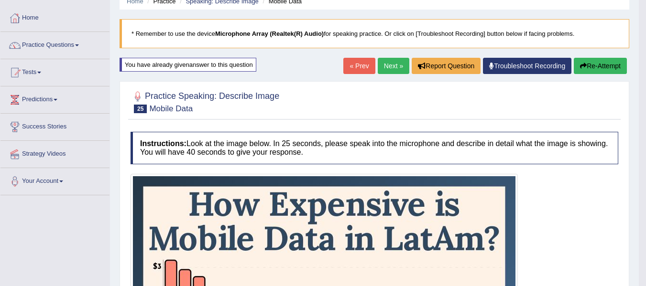
click at [598, 67] on button "Re-Attempt" at bounding box center [599, 66] width 53 height 16
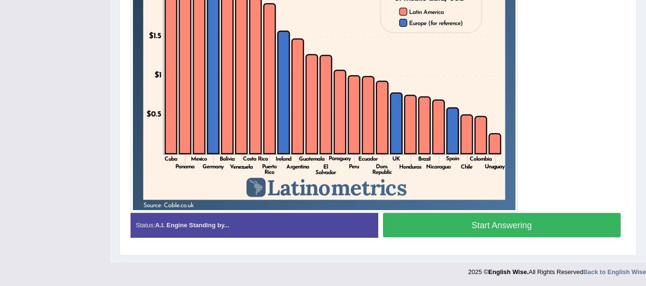
click at [576, 234] on button "Start Answering" at bounding box center [502, 225] width 238 height 24
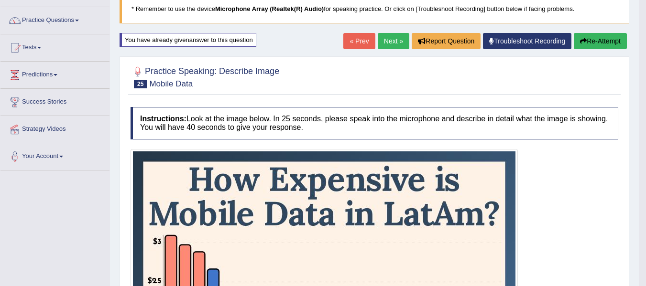
scroll to position [66, 0]
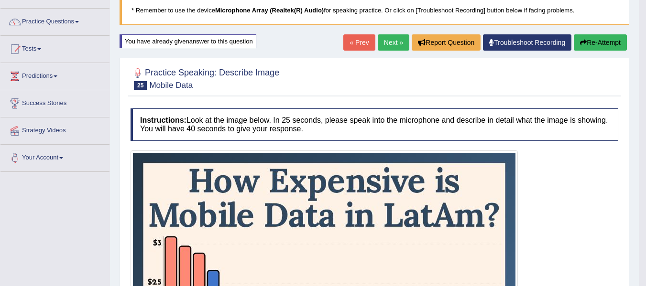
click at [388, 43] on link "Next »" at bounding box center [394, 42] width 32 height 16
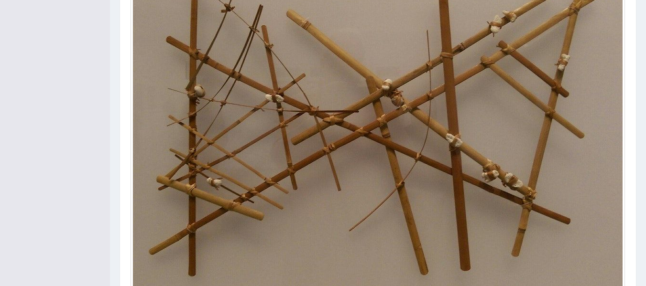
scroll to position [346, 0]
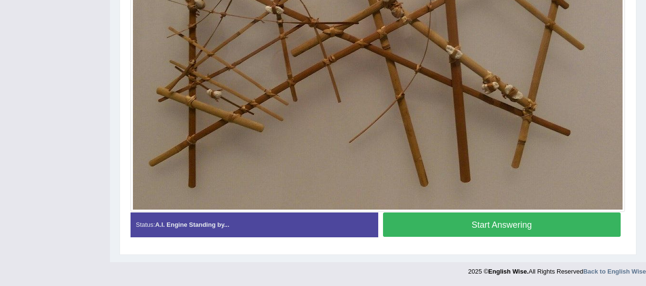
click at [488, 226] on button "Start Answering" at bounding box center [502, 225] width 238 height 24
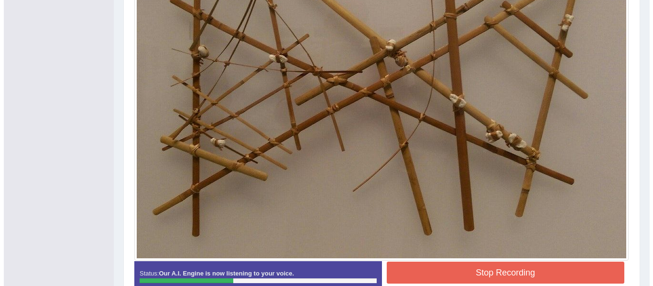
scroll to position [296, 0]
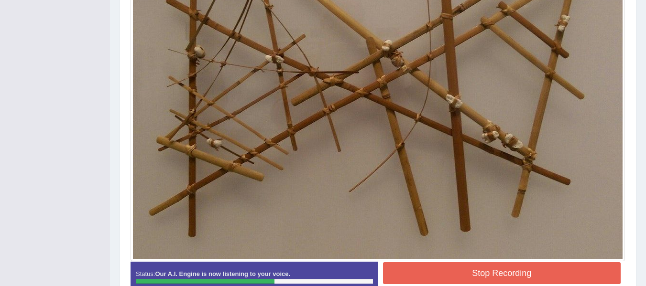
click at [464, 266] on button "Stop Recording" at bounding box center [502, 273] width 238 height 22
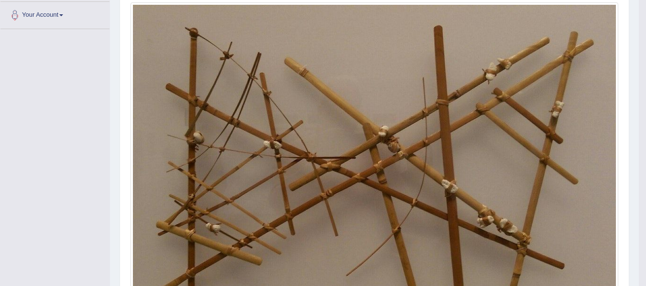
scroll to position [0, 0]
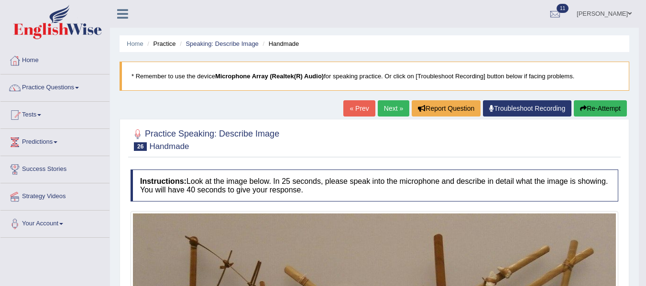
click at [605, 108] on button "Re-Attempt" at bounding box center [599, 108] width 53 height 16
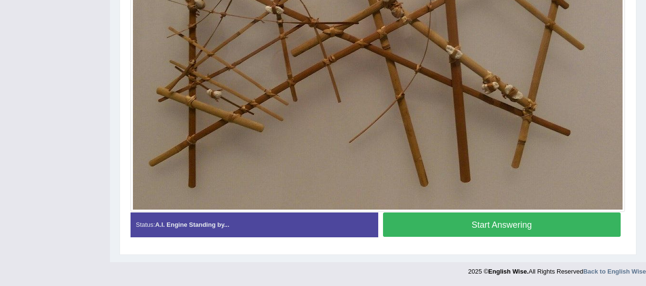
click at [487, 220] on button "Start Answering" at bounding box center [502, 225] width 238 height 24
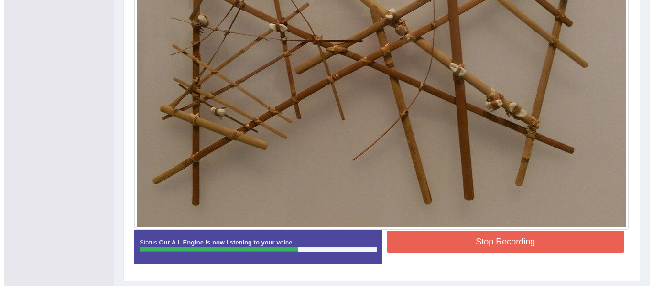
scroll to position [334, 0]
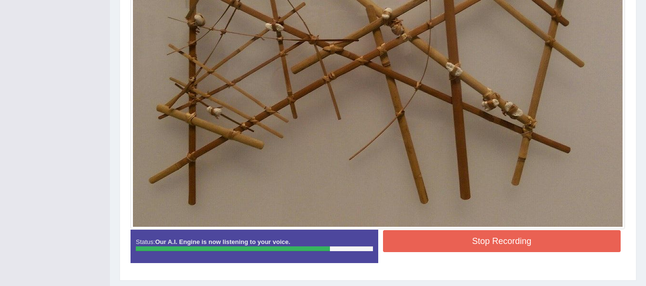
click at [473, 243] on button "Stop Recording" at bounding box center [502, 241] width 238 height 22
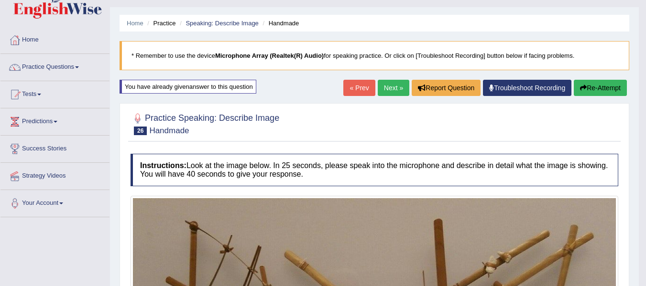
scroll to position [20, 0]
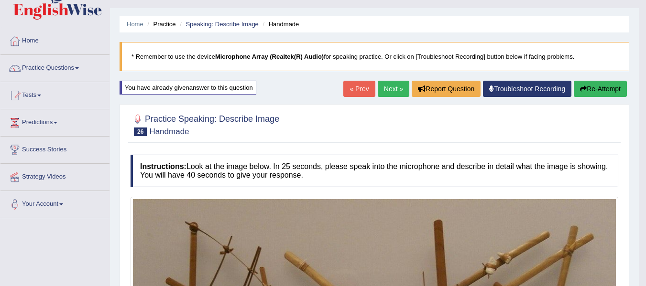
click at [393, 91] on link "Next »" at bounding box center [394, 89] width 32 height 16
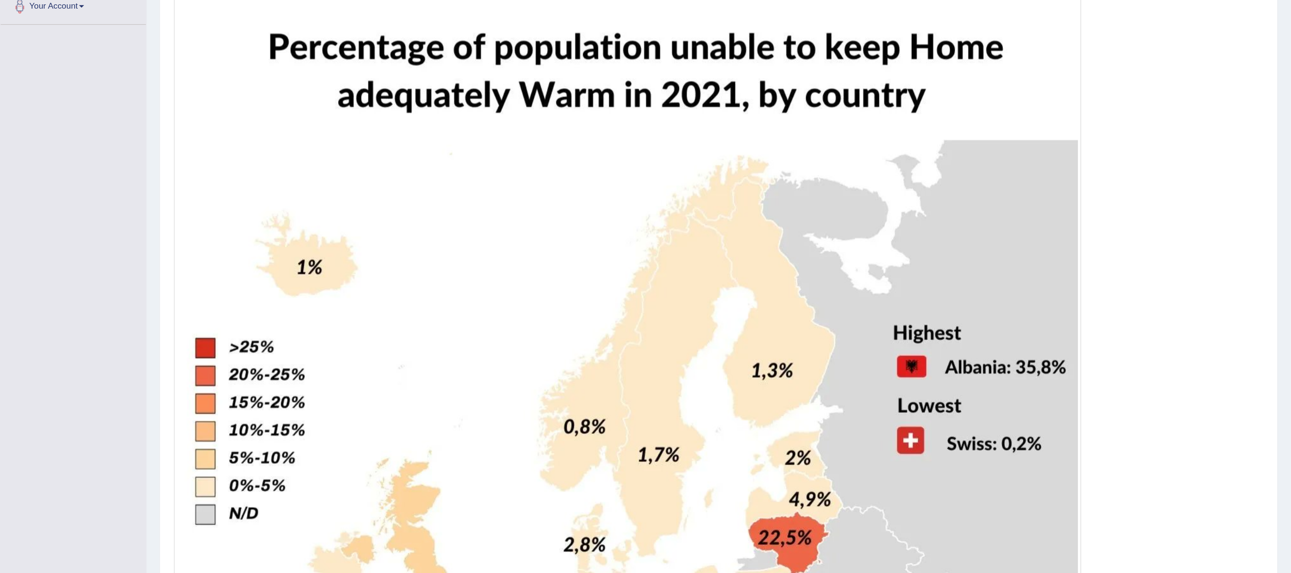
scroll to position [220, 0]
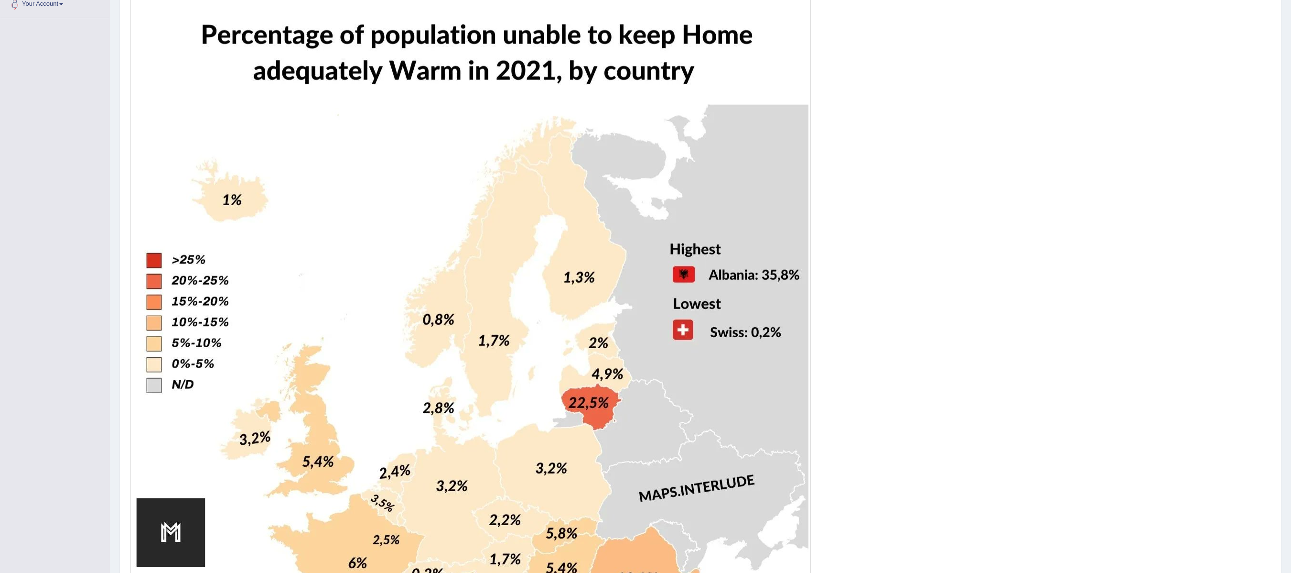
drag, startPoint x: 595, startPoint y: 4, endPoint x: 897, endPoint y: 239, distance: 382.8
click at [645, 239] on div at bounding box center [700, 414] width 1140 height 862
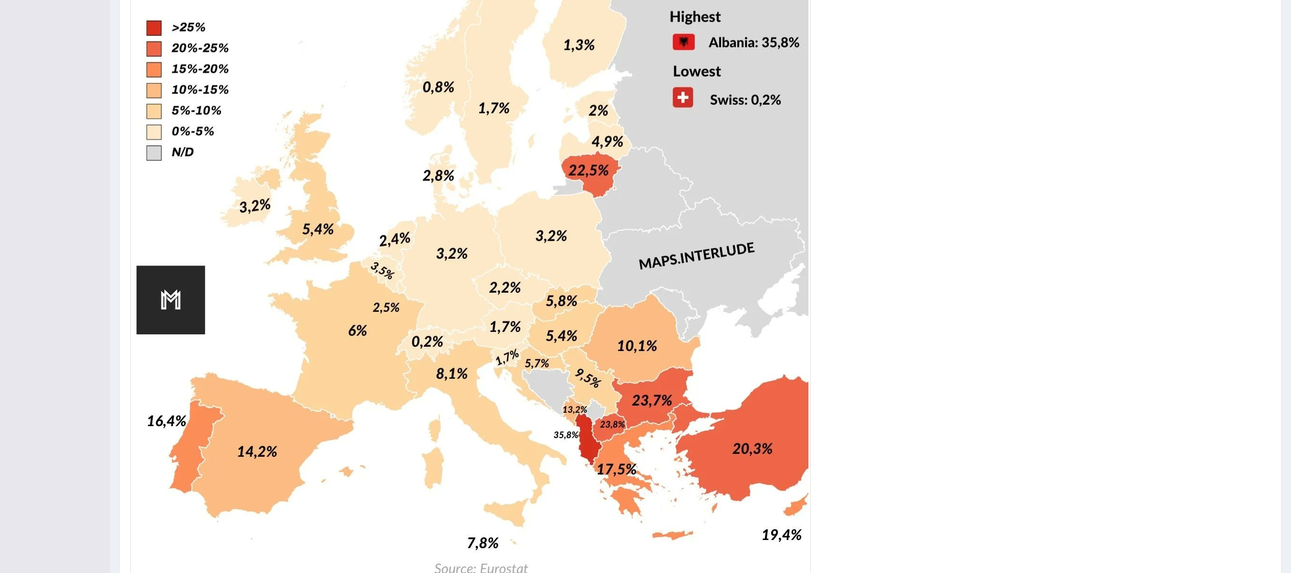
scroll to position [453, 0]
click at [645, 239] on div at bounding box center [700, 181] width 1140 height 862
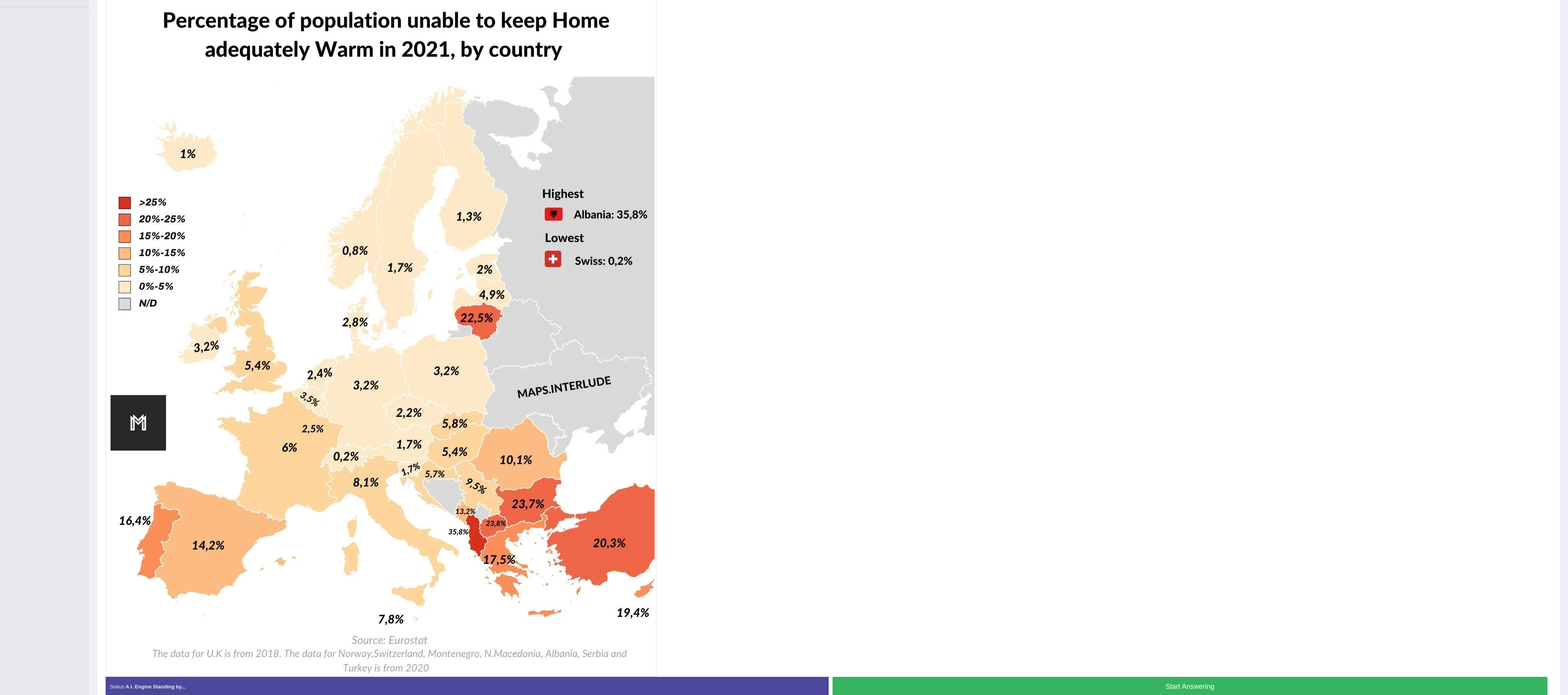
scroll to position [187, 0]
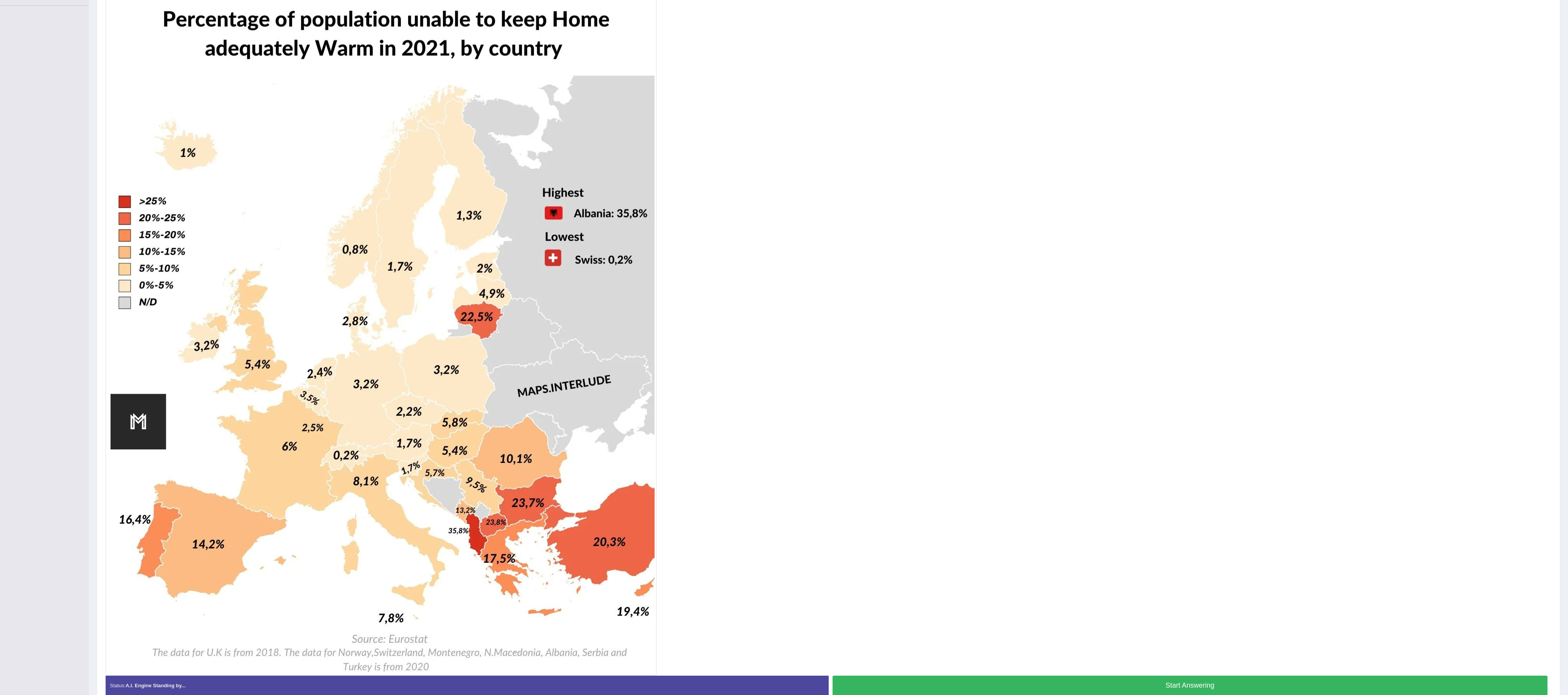
drag, startPoint x: 1001, startPoint y: 4, endPoint x: 909, endPoint y: 402, distance: 408.5
click at [522, 231] on div at bounding box center [828, 326] width 1446 height 697
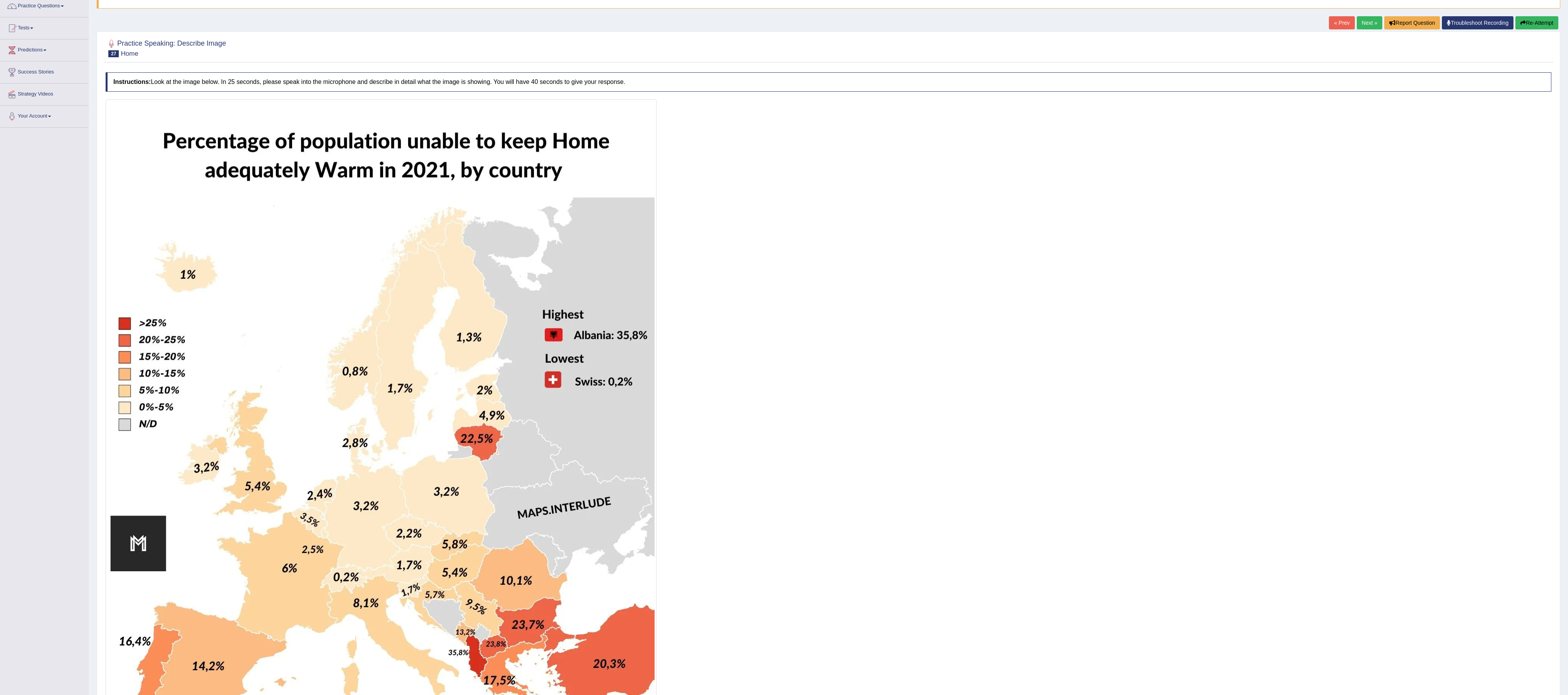
scroll to position [236, 0]
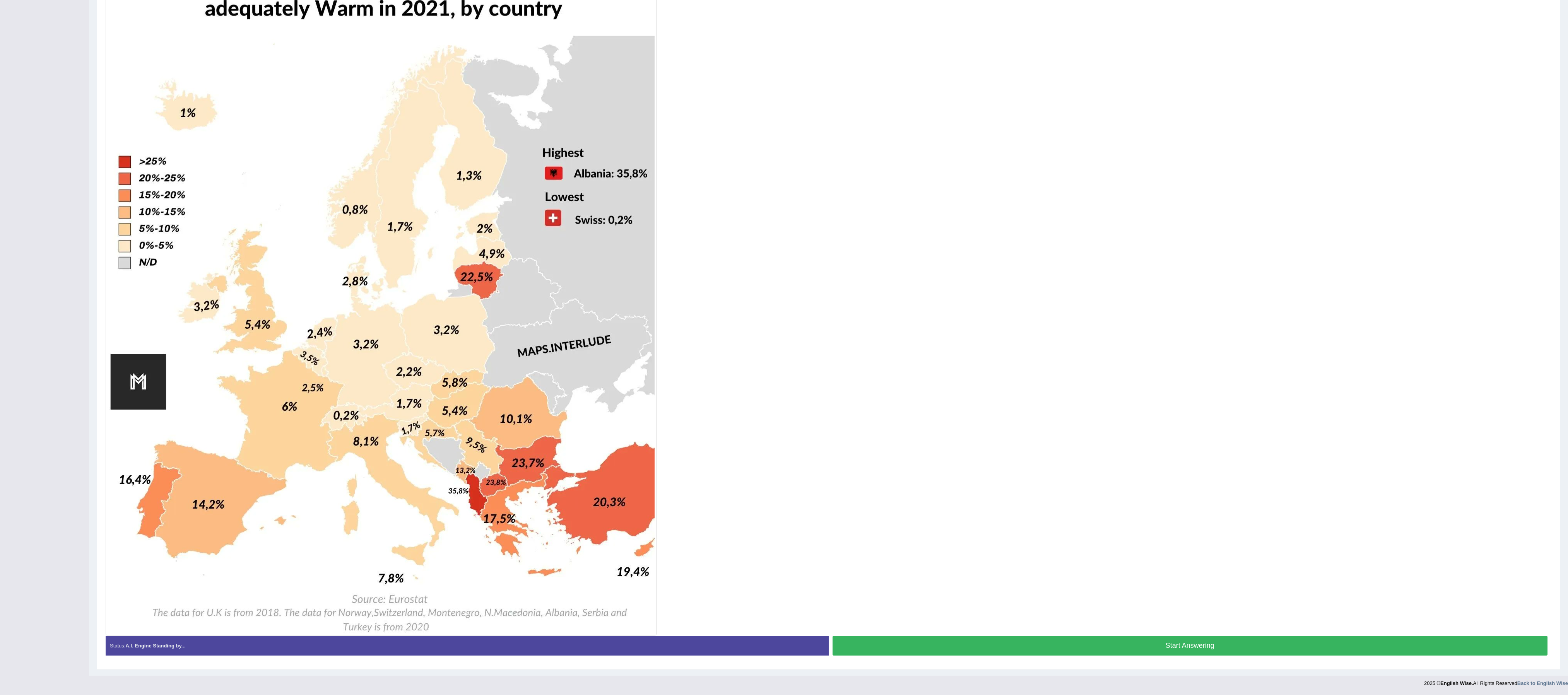
click at [522, 231] on div at bounding box center [828, 286] width 1446 height 697
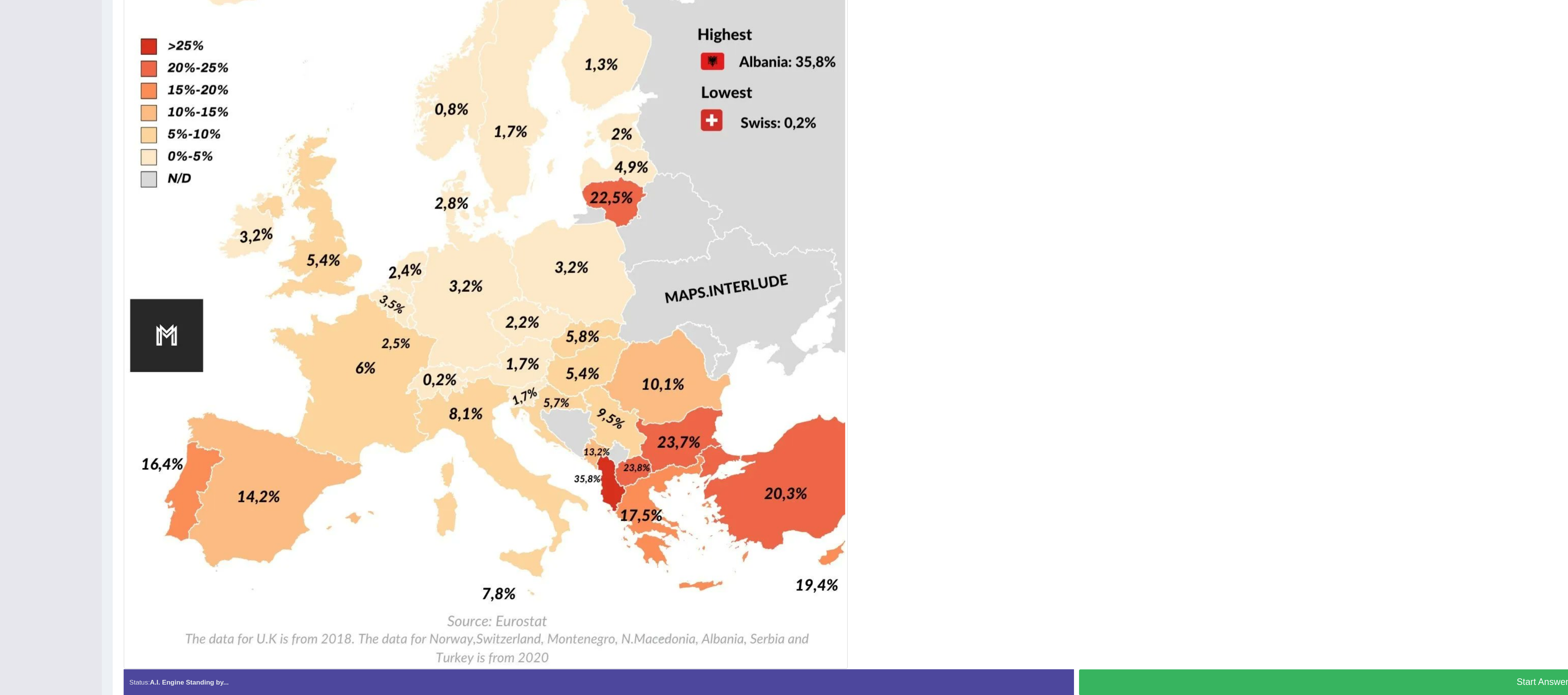
click at [522, 231] on div at bounding box center [828, 286] width 1446 height 697
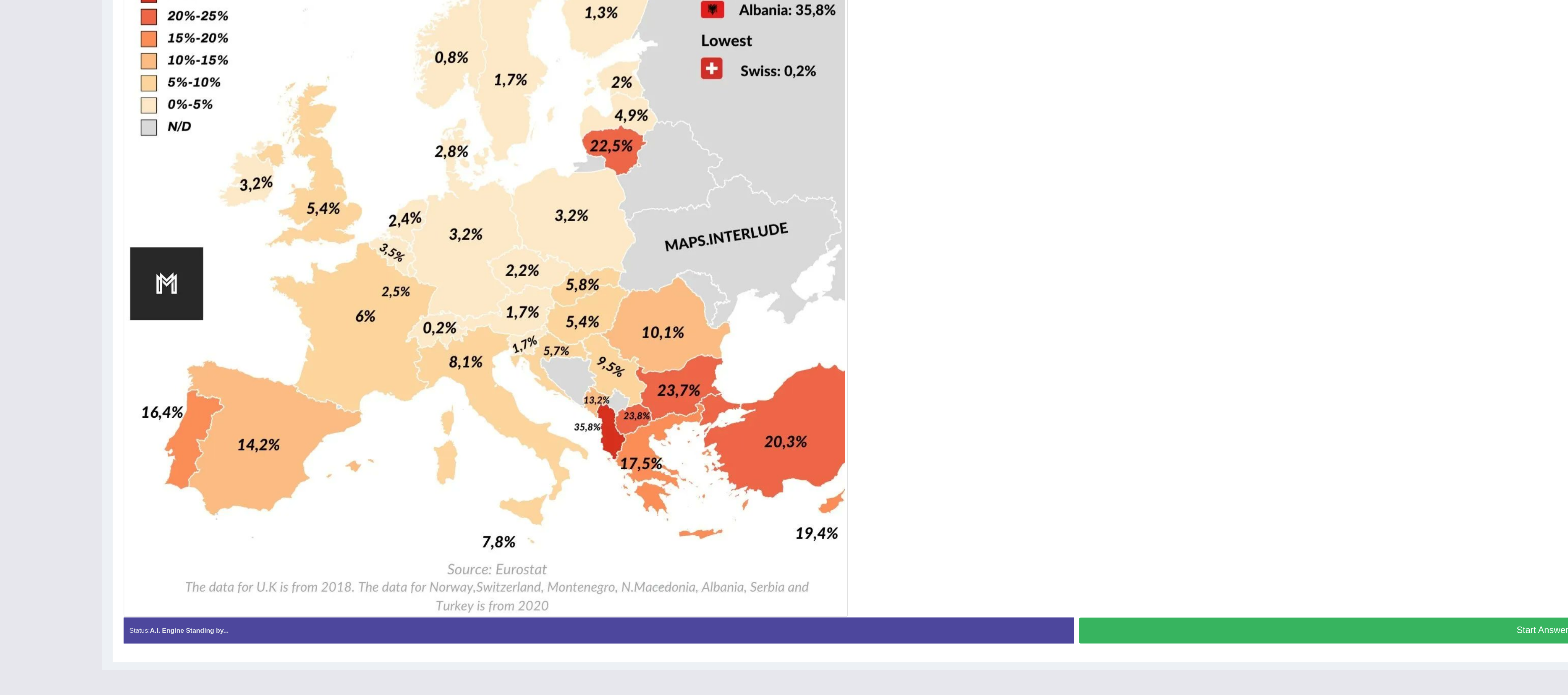
click at [522, 231] on button "Start Answering" at bounding box center [1190, 646] width 716 height 19
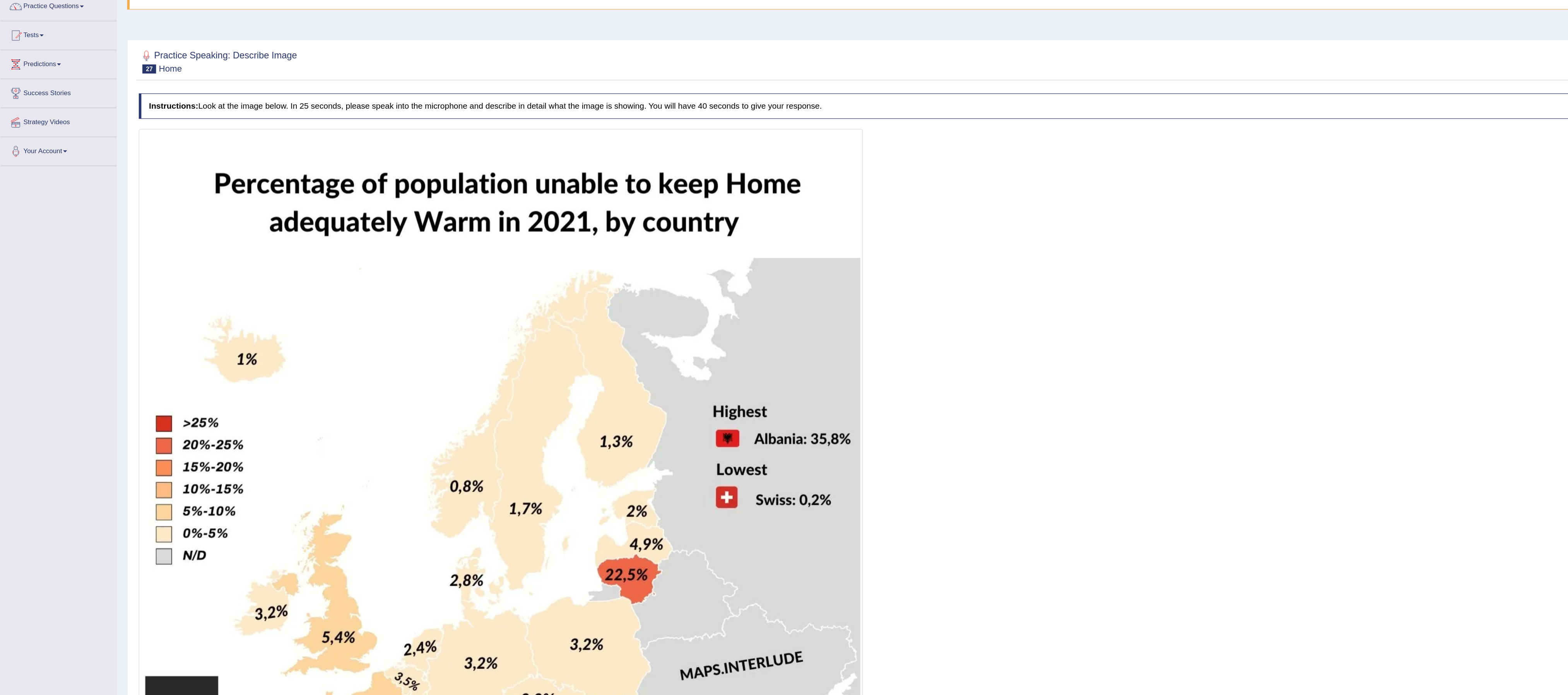
scroll to position [0, 0]
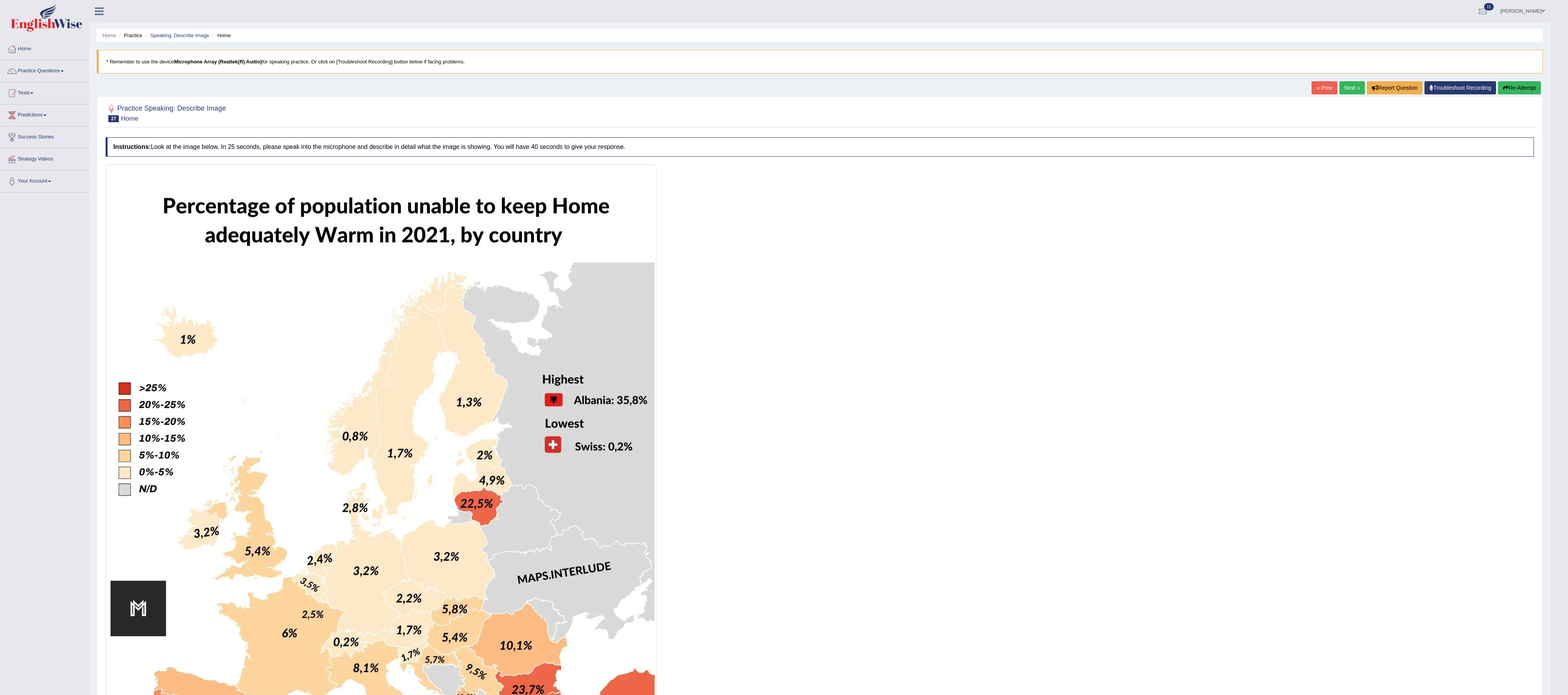
click at [522, 87] on link "Next »" at bounding box center [1352, 87] width 26 height 13
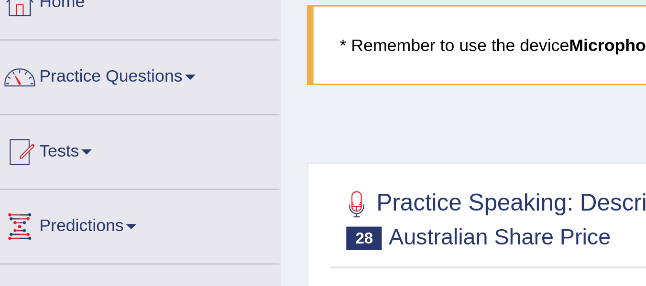
drag, startPoint x: 736, startPoint y: 179, endPoint x: 149, endPoint y: 94, distance: 593.4
click at [149, 94] on div "Home Practice Speaking: Describe Image Australian Share Price * Remember to use…" at bounding box center [378, 239] width 536 height 478
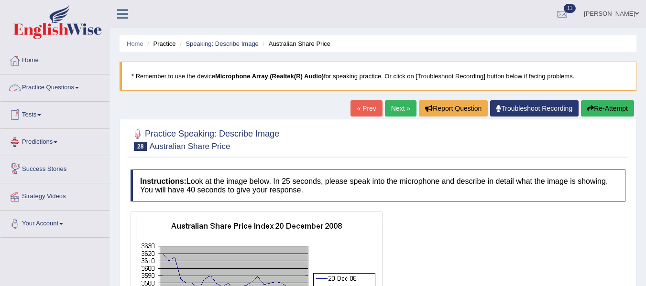
click at [79, 88] on span at bounding box center [77, 88] width 4 height 2
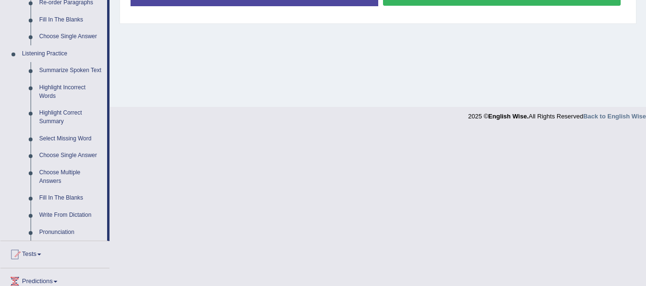
scroll to position [372, 0]
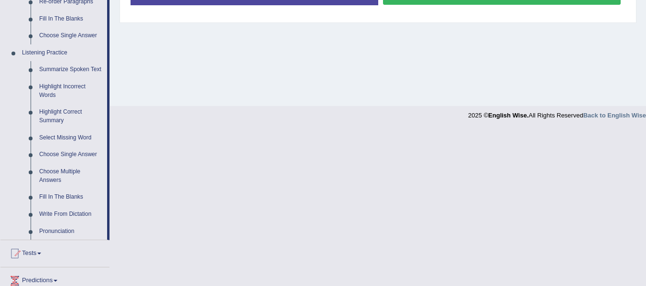
click at [45, 218] on link "Write From Dictation" at bounding box center [71, 214] width 72 height 17
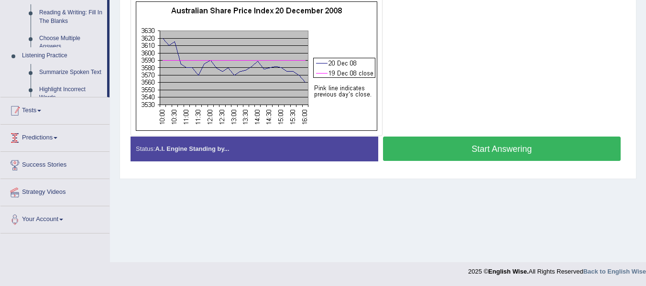
scroll to position [216, 0]
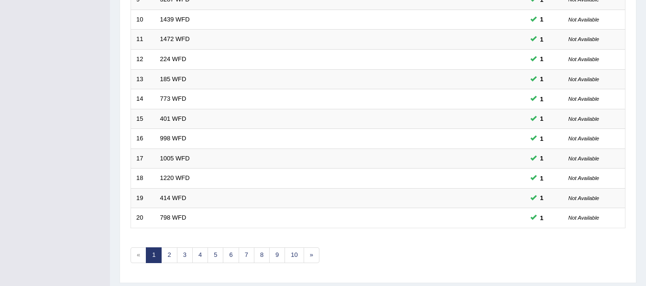
scroll to position [346, 0]
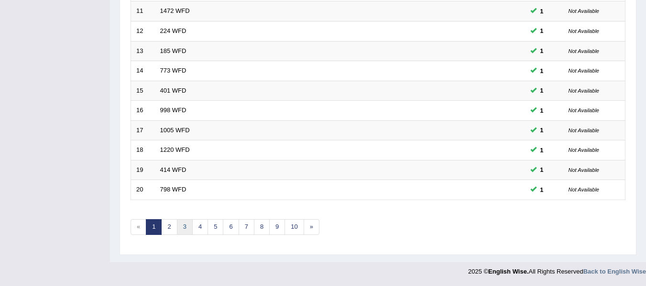
click at [185, 229] on link "3" at bounding box center [185, 227] width 16 height 16
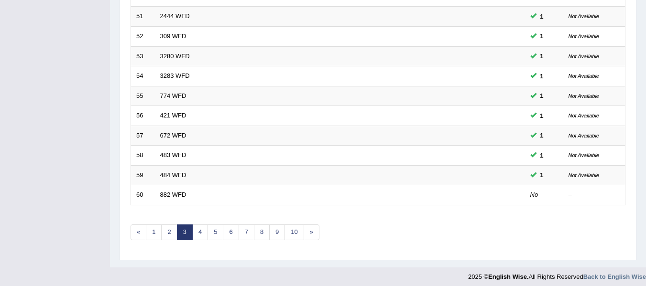
scroll to position [346, 0]
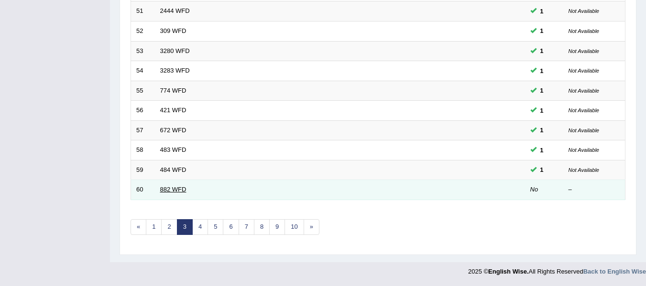
click at [175, 189] on link "882 WFD" at bounding box center [173, 189] width 26 height 7
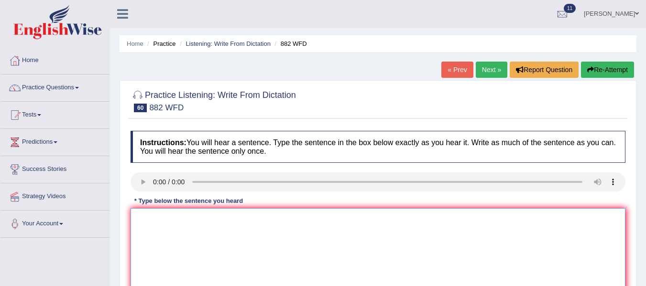
click at [177, 234] on textarea at bounding box center [377, 254] width 495 height 93
